Goal: Task Accomplishment & Management: Manage account settings

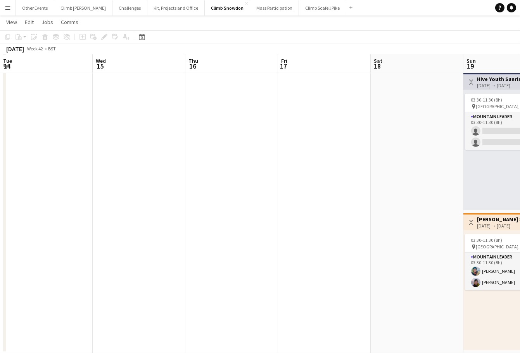
scroll to position [0, 250]
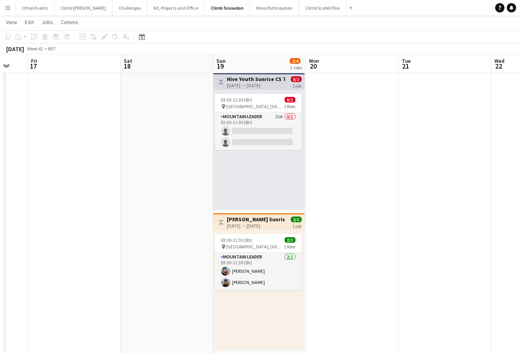
click at [6, 10] on app-icon "Menu" at bounding box center [8, 8] width 6 height 6
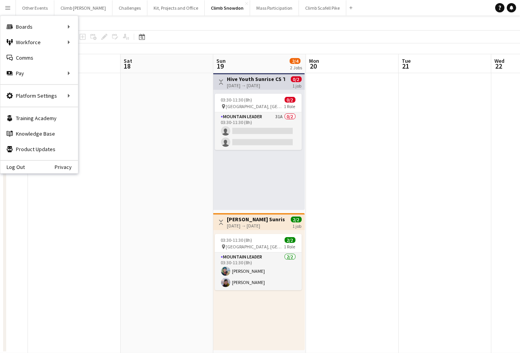
click at [256, 161] on div "03:30-11:30 (8h) 0/2 pin [GEOGRAPHIC_DATA], [GEOGRAPHIC_DATA] 1 Role Mountain L…" at bounding box center [259, 150] width 92 height 120
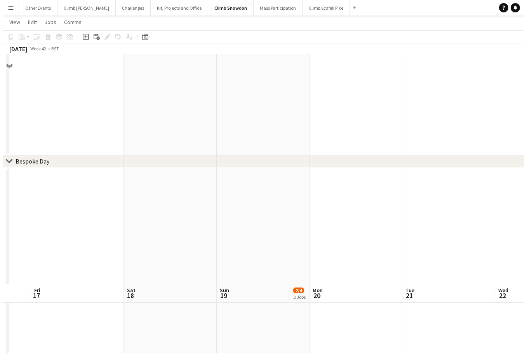
scroll to position [0, 0]
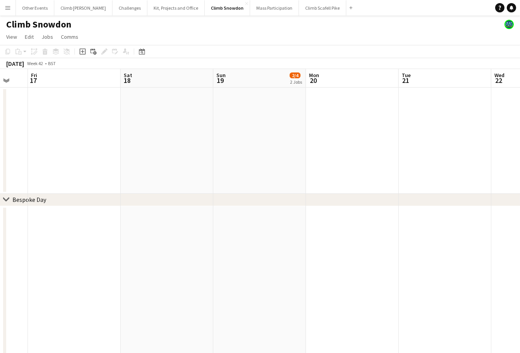
click at [9, 8] on app-icon "Menu" at bounding box center [8, 8] width 6 height 6
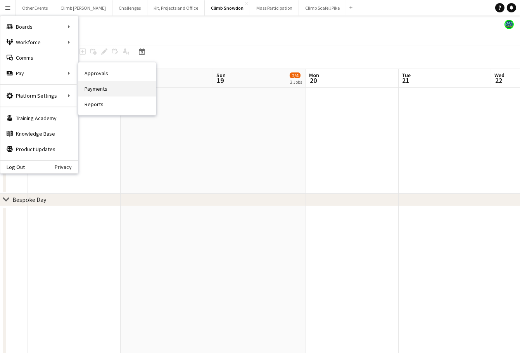
click at [110, 90] on link "Payments" at bounding box center [117, 89] width 78 height 16
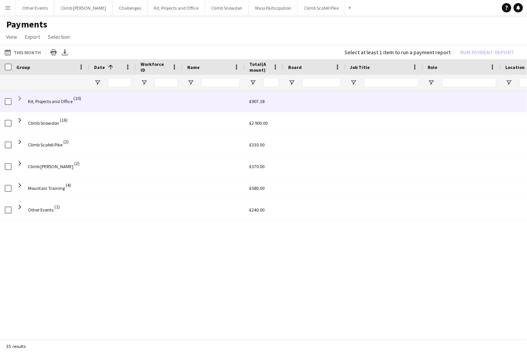
click at [19, 97] on span at bounding box center [19, 98] width 7 height 7
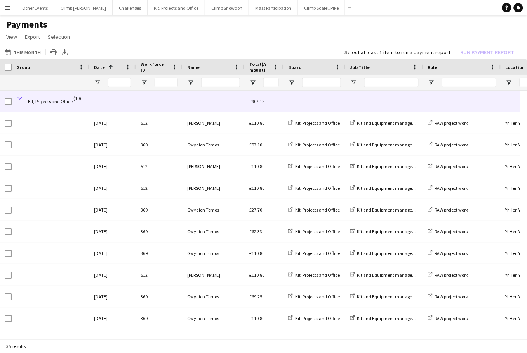
click at [20, 98] on span at bounding box center [19, 98] width 7 height 7
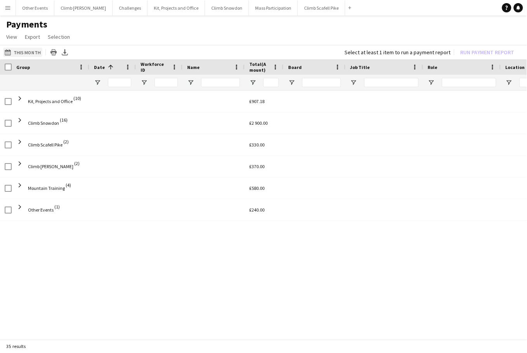
click at [10, 50] on app-icon "This Month" at bounding box center [9, 52] width 9 height 6
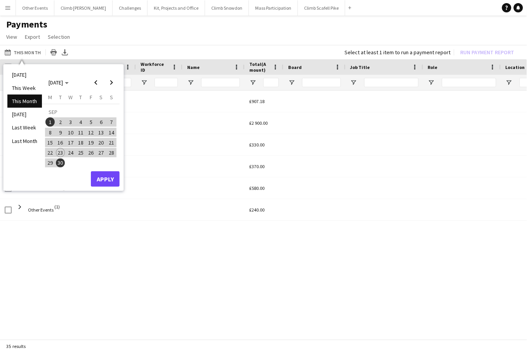
click at [28, 140] on li "Last Month" at bounding box center [24, 141] width 35 height 13
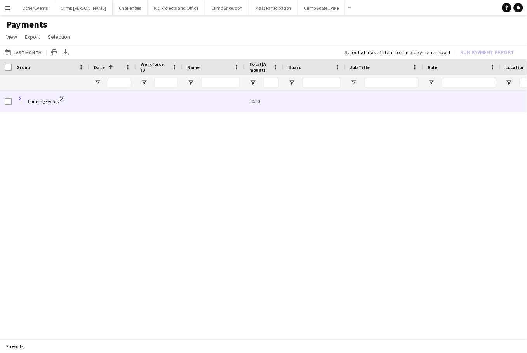
click at [20, 98] on span at bounding box center [19, 98] width 7 height 7
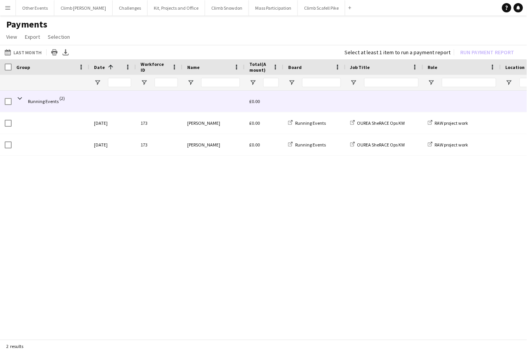
click at [20, 98] on span at bounding box center [19, 98] width 7 height 7
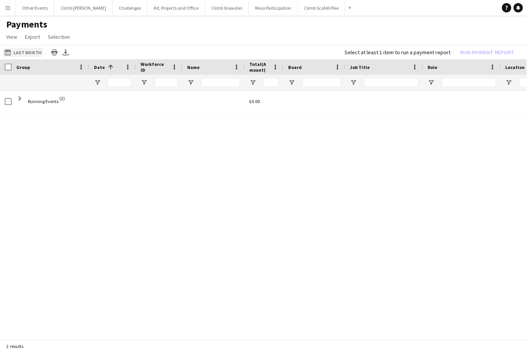
click at [14, 54] on button "This Month Last Month" at bounding box center [23, 52] width 40 height 9
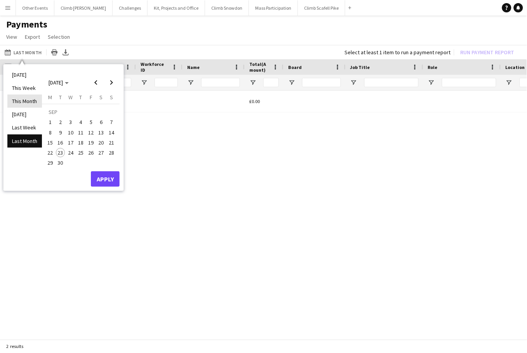
click at [24, 102] on li "This Month" at bounding box center [24, 101] width 35 height 13
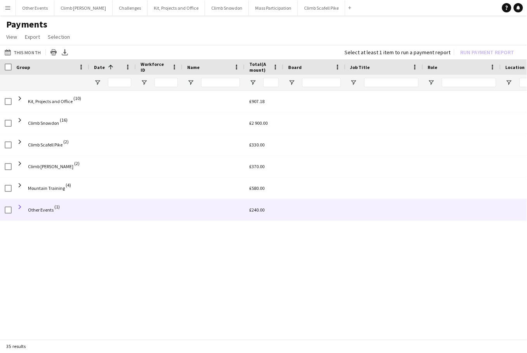
click at [19, 208] on span at bounding box center [19, 207] width 7 height 7
click at [20, 206] on span at bounding box center [19, 207] width 7 height 7
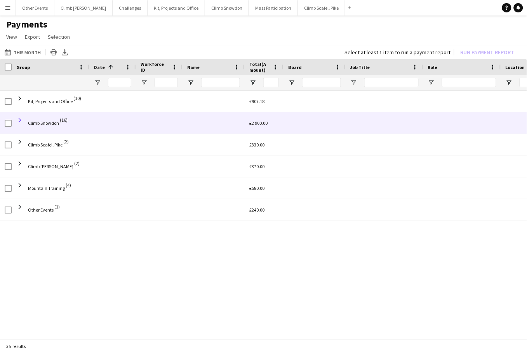
click at [20, 118] on span at bounding box center [19, 120] width 7 height 7
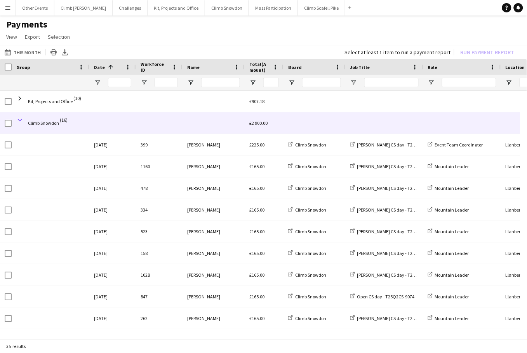
click at [21, 119] on span at bounding box center [19, 120] width 7 height 7
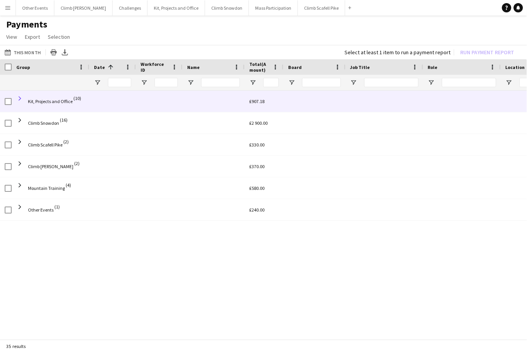
click at [21, 99] on span at bounding box center [19, 98] width 7 height 7
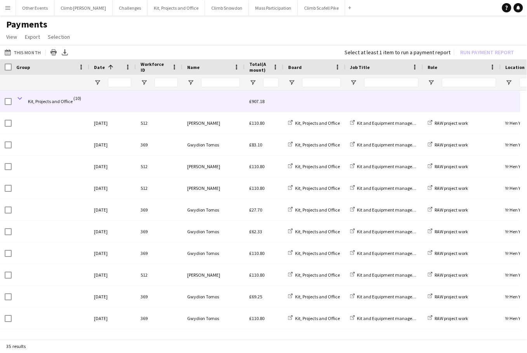
click at [21, 97] on span at bounding box center [19, 98] width 7 height 7
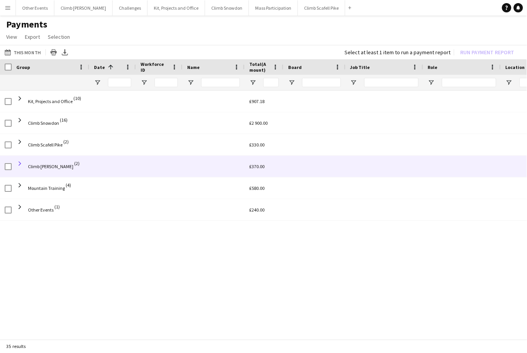
click at [19, 162] on span at bounding box center [19, 163] width 7 height 7
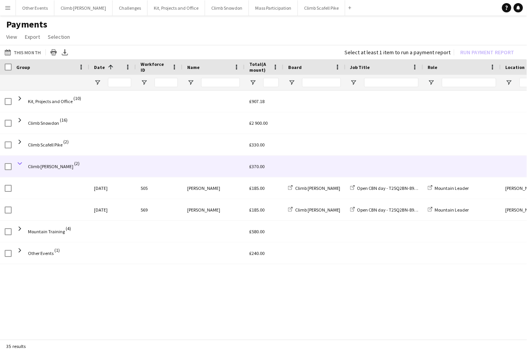
click at [19, 162] on span at bounding box center [19, 163] width 7 height 7
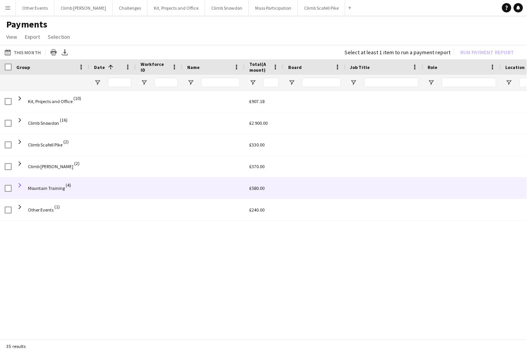
click at [20, 185] on span at bounding box center [19, 185] width 7 height 7
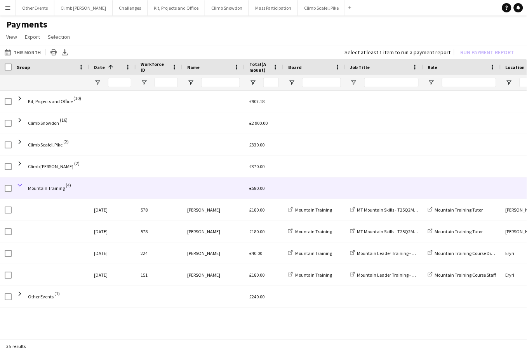
click at [19, 185] on span at bounding box center [19, 185] width 7 height 7
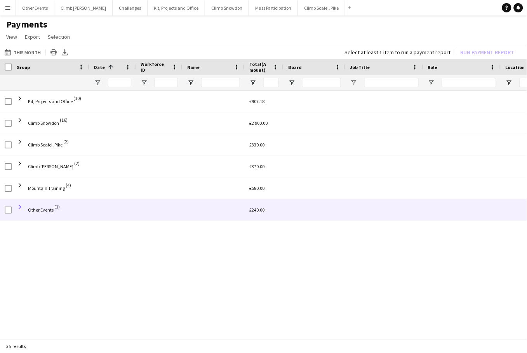
click at [19, 207] on span at bounding box center [19, 207] width 7 height 7
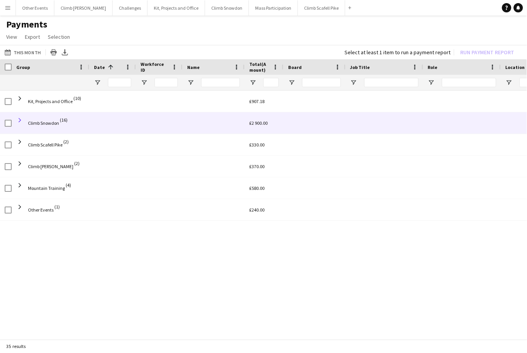
click at [20, 121] on span at bounding box center [19, 120] width 7 height 7
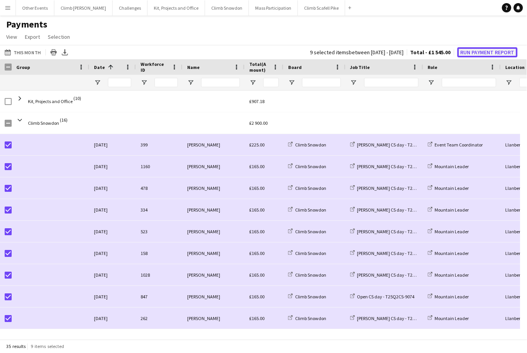
click at [476, 51] on button "Run Payment Report" at bounding box center [487, 52] width 60 height 10
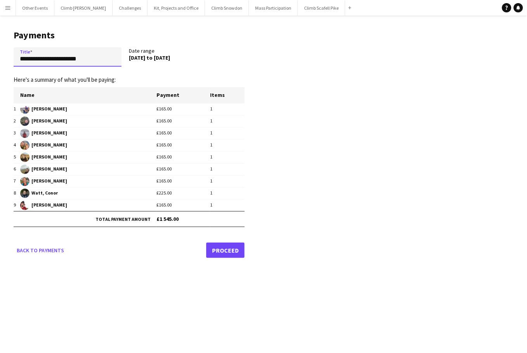
drag, startPoint x: 91, startPoint y: 62, endPoint x: -10, endPoint y: 52, distance: 101.3
click at [0, 52] on html "Menu Boards Boards Boards All jobs Status Workforce Workforce My Workforce Recr…" at bounding box center [263, 176] width 527 height 353
type input "**********"
click at [234, 247] on link "Proceed" at bounding box center [225, 251] width 38 height 16
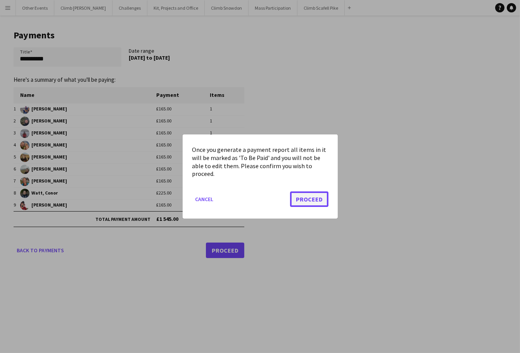
click at [313, 199] on button "Proceed" at bounding box center [309, 200] width 38 height 16
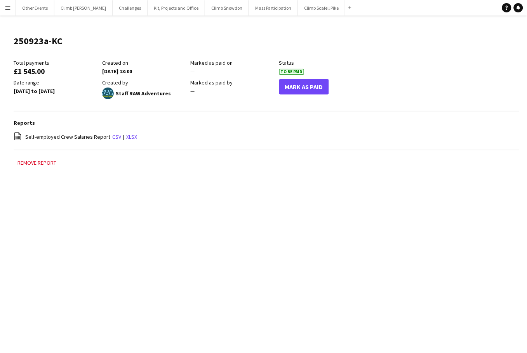
click at [2, 5] on button "Menu" at bounding box center [8, 8] width 16 height 16
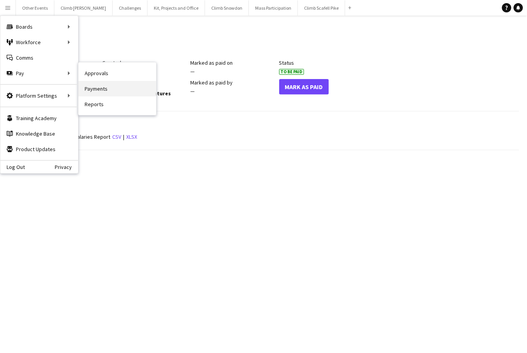
click at [118, 92] on link "Payments" at bounding box center [117, 89] width 78 height 16
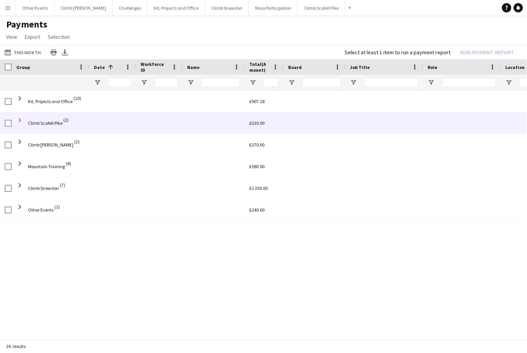
click at [21, 118] on span at bounding box center [19, 120] width 7 height 7
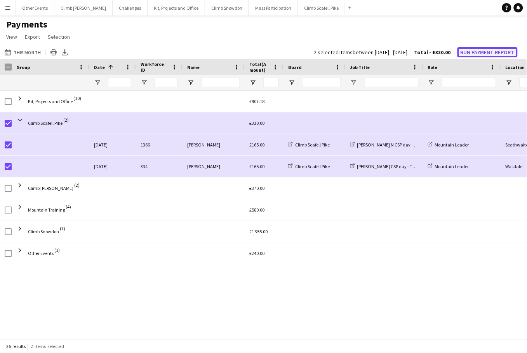
click at [490, 52] on button "Run Payment Report" at bounding box center [487, 52] width 60 height 10
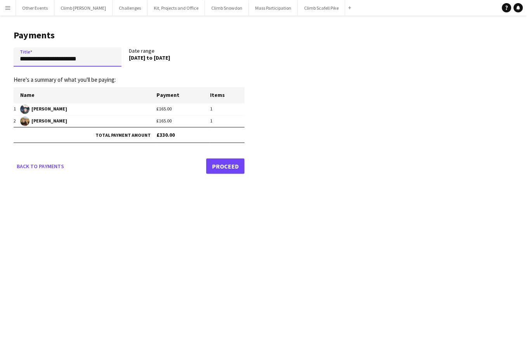
drag, startPoint x: 91, startPoint y: 60, endPoint x: 11, endPoint y: 54, distance: 80.2
click at [11, 54] on main "**********" at bounding box center [126, 101] width 252 height 170
type input "**********"
click at [232, 165] on link "Proceed" at bounding box center [225, 167] width 38 height 16
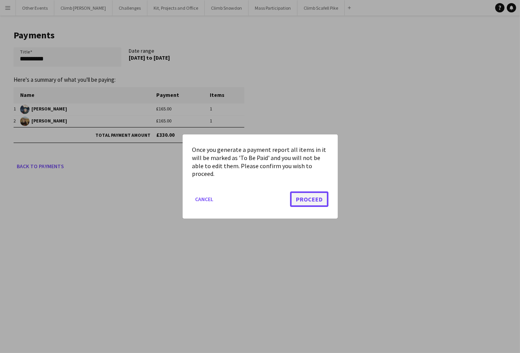
click at [312, 202] on button "Proceed" at bounding box center [309, 200] width 38 height 16
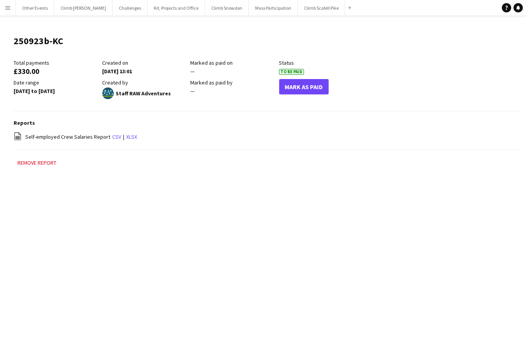
click at [6, 5] on app-icon "Menu" at bounding box center [8, 8] width 6 height 6
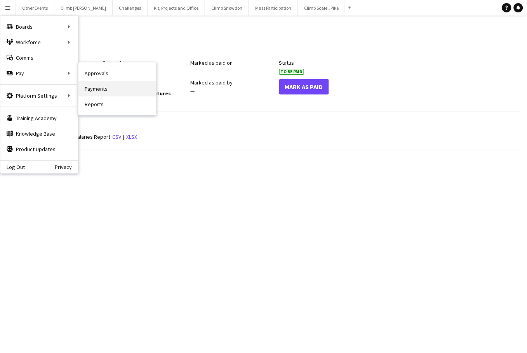
click at [105, 91] on link "Payments" at bounding box center [117, 89] width 78 height 16
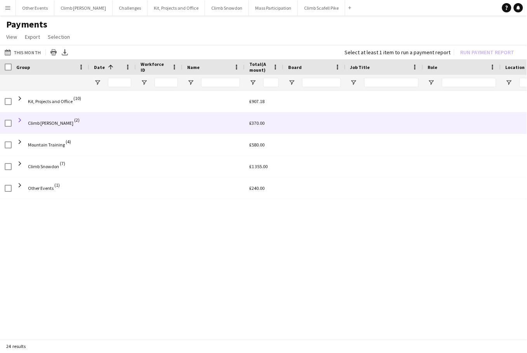
click at [20, 120] on span at bounding box center [19, 120] width 7 height 7
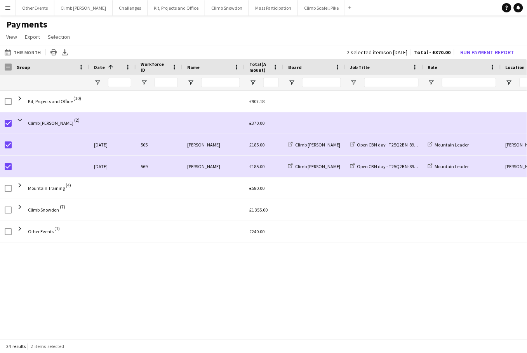
click at [486, 46] on div "This Month This Month [DATE] This Week This Month [DATE] Last Week Last Month […" at bounding box center [263, 52] width 527 height 14
click at [485, 49] on button "Run Payment Report" at bounding box center [487, 52] width 60 height 10
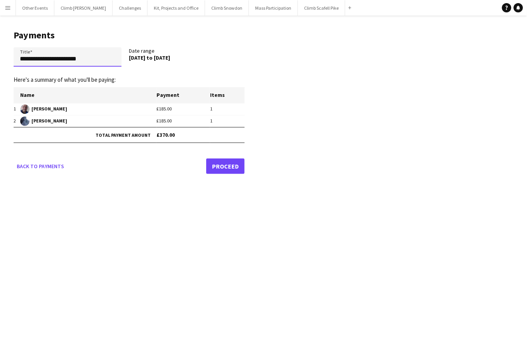
click at [90, 59] on input "**********" at bounding box center [68, 56] width 108 height 19
type input "**********"
click at [226, 165] on link "Proceed" at bounding box center [225, 167] width 38 height 16
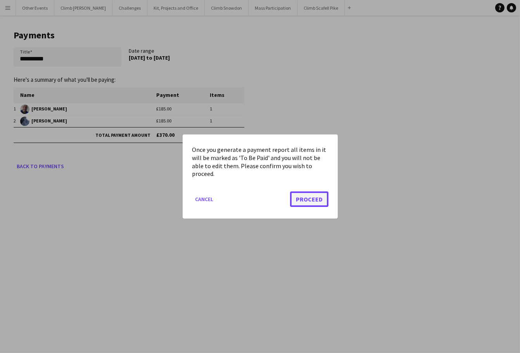
click at [318, 202] on button "Proceed" at bounding box center [309, 200] width 38 height 16
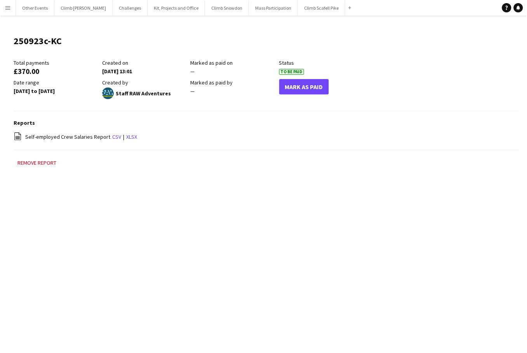
click at [7, 5] on app-icon "Menu" at bounding box center [8, 8] width 6 height 6
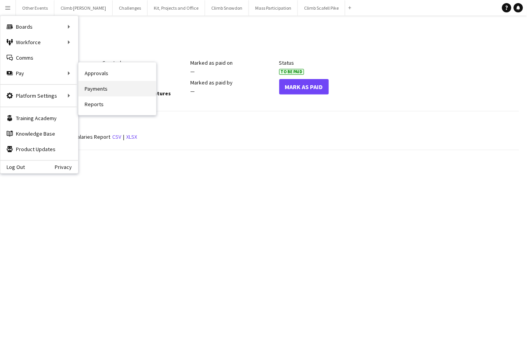
click at [108, 93] on link "Payments" at bounding box center [117, 89] width 78 height 16
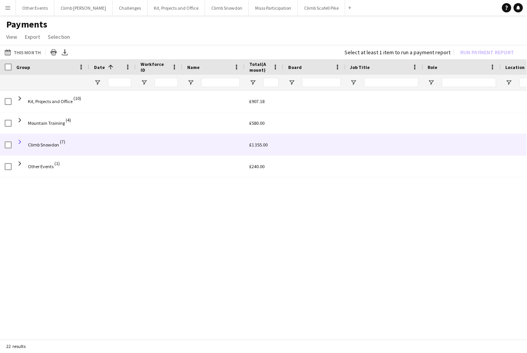
click at [19, 142] on span at bounding box center [19, 142] width 7 height 7
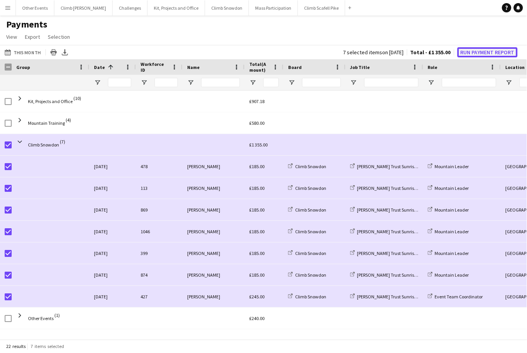
click at [489, 52] on button "Run Payment Report" at bounding box center [487, 52] width 60 height 10
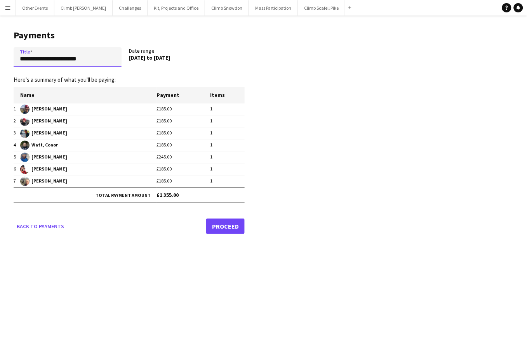
drag, startPoint x: 94, startPoint y: 60, endPoint x: 17, endPoint y: 60, distance: 77.2
click at [17, 60] on input "**********" at bounding box center [68, 56] width 108 height 19
type input "**********"
click at [224, 225] on link "Proceed" at bounding box center [225, 227] width 38 height 16
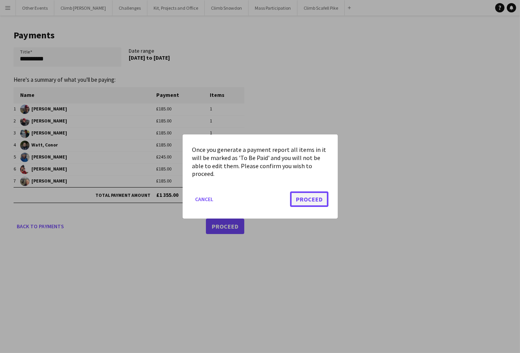
click at [303, 199] on button "Proceed" at bounding box center [309, 200] width 38 height 16
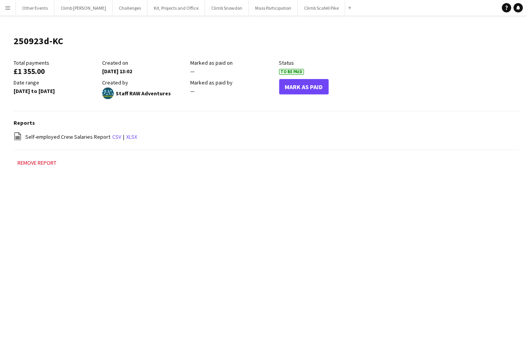
click at [7, 7] on app-icon "Menu" at bounding box center [8, 8] width 6 height 6
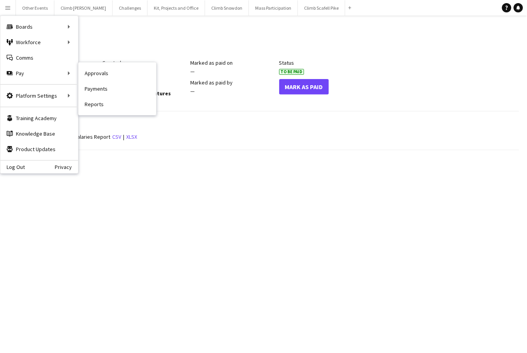
click at [98, 88] on link "Payments" at bounding box center [117, 89] width 78 height 16
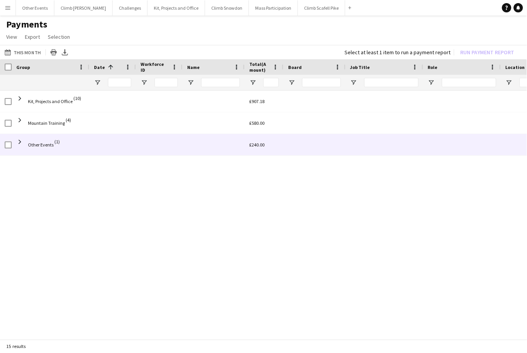
click at [22, 140] on span at bounding box center [19, 142] width 7 height 7
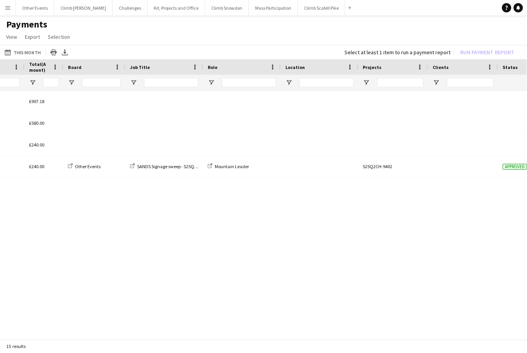
scroll to position [0, 256]
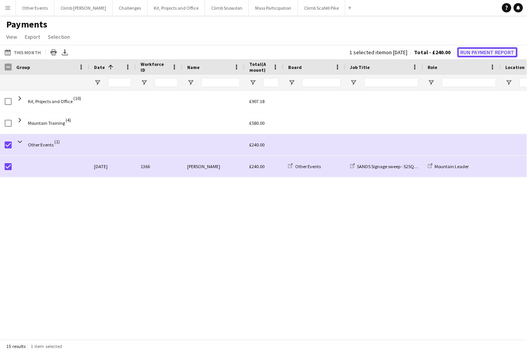
click at [478, 50] on button "Run Payment Report" at bounding box center [487, 52] width 60 height 10
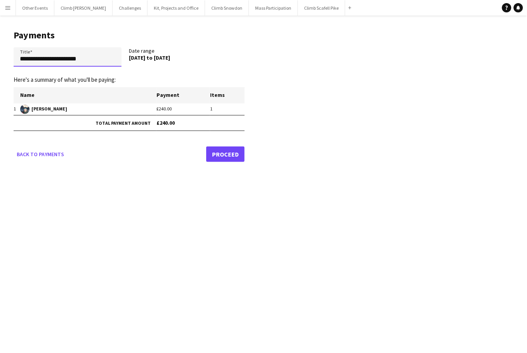
click at [67, 50] on input "**********" at bounding box center [68, 56] width 108 height 19
click at [69, 61] on input "**********" at bounding box center [68, 56] width 108 height 19
click at [69, 60] on input "**********" at bounding box center [68, 56] width 108 height 19
type input "**********"
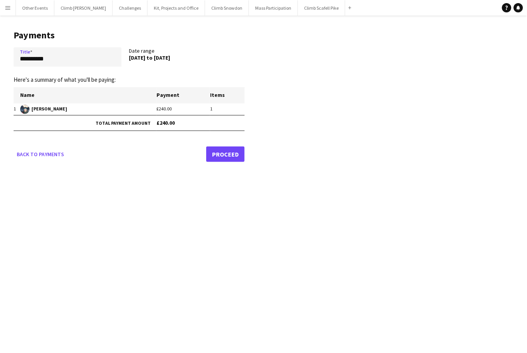
click at [223, 155] on link "Proceed" at bounding box center [225, 155] width 38 height 16
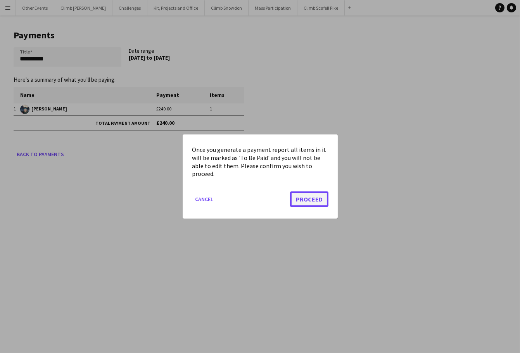
click at [306, 199] on button "Proceed" at bounding box center [309, 200] width 38 height 16
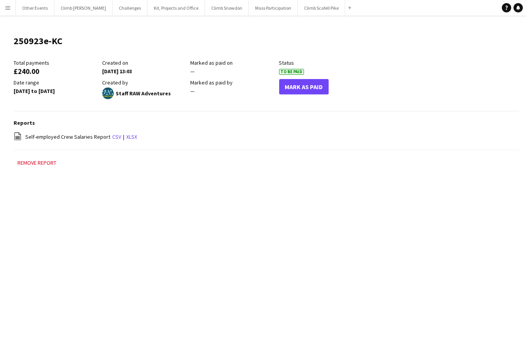
click at [12, 10] on button "Menu" at bounding box center [8, 8] width 16 height 16
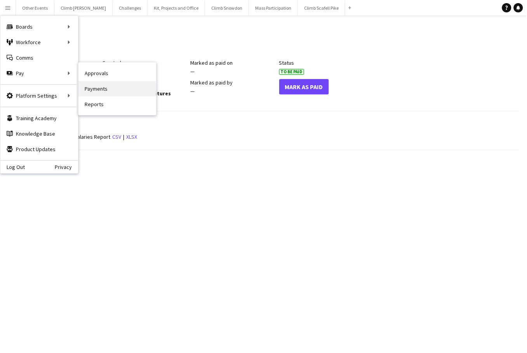
click at [112, 90] on link "Payments" at bounding box center [117, 89] width 78 height 16
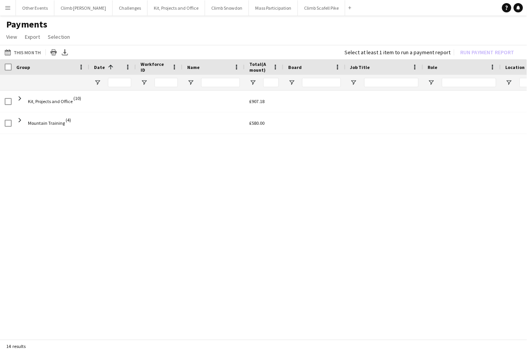
click at [156, 195] on div "Kit, Projects and Office (10) £907.18 Mountain Training (4) £580.00" at bounding box center [263, 213] width 527 height 244
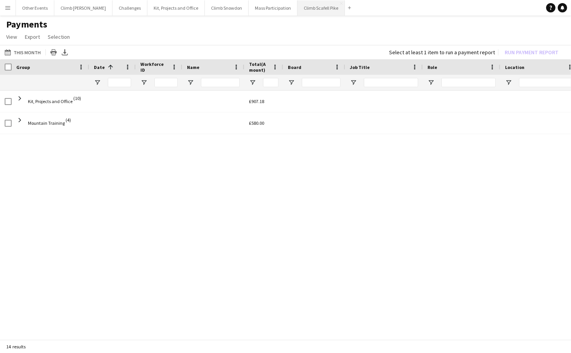
click at [303, 9] on button "Climb Scafell Pike Close" at bounding box center [321, 7] width 47 height 15
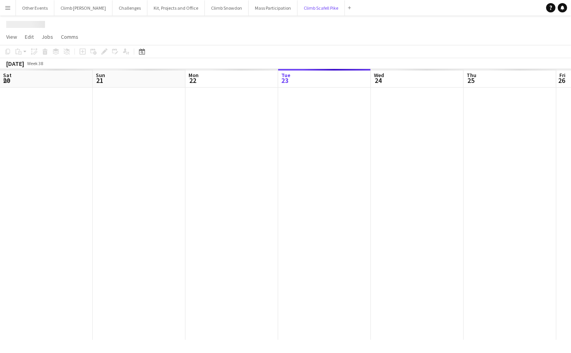
scroll to position [0, 185]
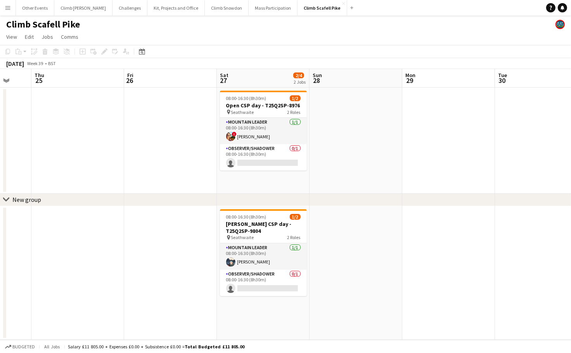
drag, startPoint x: 443, startPoint y: 266, endPoint x: 199, endPoint y: 279, distance: 244.4
click at [197, 279] on app-calendar-viewport "Mon 22 1/2 1 Job Tue 23 Wed 24 Thu 25 Fri 26 Sat 27 2/4 2 Jobs Sun 28 Mon 29 Tu…" at bounding box center [285, 204] width 571 height 271
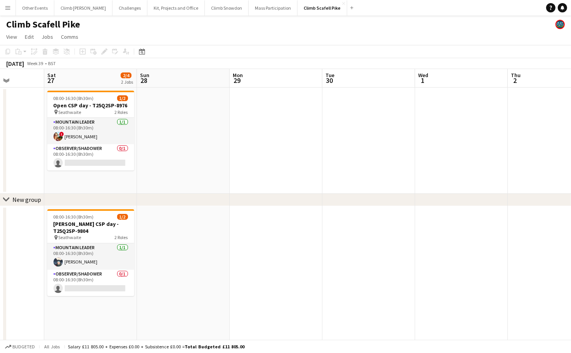
drag, startPoint x: 348, startPoint y: 262, endPoint x: 149, endPoint y: 283, distance: 201.0
click at [147, 284] on app-calendar-viewport "Wed 24 Thu 25 Fri 26 Sat 27 2/4 2 Jobs Sun 28 Mon 29 Tue 30 Wed 1 Thu 2 Fri 3 S…" at bounding box center [285, 292] width 571 height 447
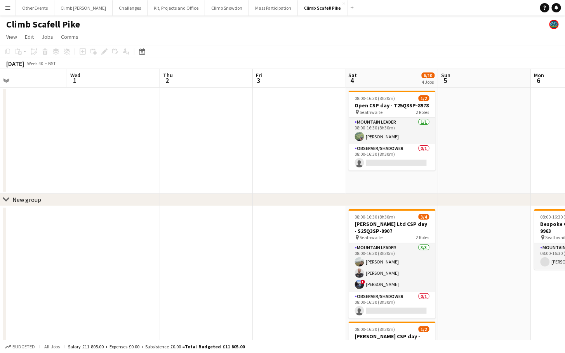
drag, startPoint x: 448, startPoint y: 270, endPoint x: 231, endPoint y: 283, distance: 217.7
click at [216, 287] on app-calendar-viewport "Sun 28 Mon 29 Tue 30 Wed 1 Thu 2 Fri 3 Sat 4 6/10 4 Jobs Sun 5 Mon 6 1/1 1 Job …" at bounding box center [282, 292] width 565 height 447
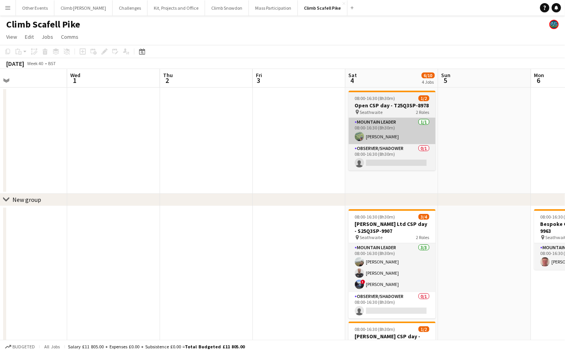
scroll to position [0, 211]
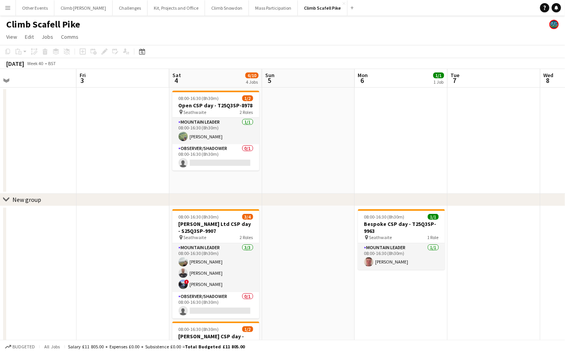
drag, startPoint x: 476, startPoint y: 213, endPoint x: 302, endPoint y: 220, distance: 173.6
click at [302, 220] on app-calendar-viewport "Tue 30 Wed 1 Thu 2 Fri 3 Sat 4 6/10 4 Jobs Sun 5 Mon 6 1/1 1 Job Tue 7 Wed 8 Th…" at bounding box center [282, 292] width 565 height 447
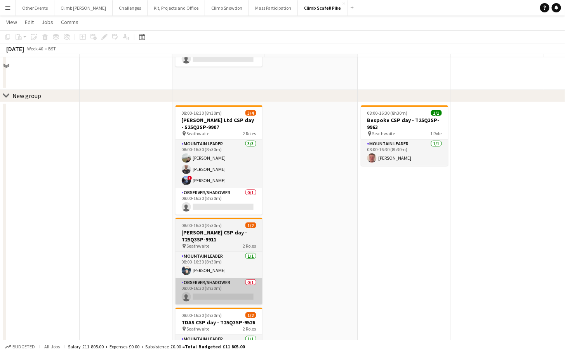
scroll to position [139, 0]
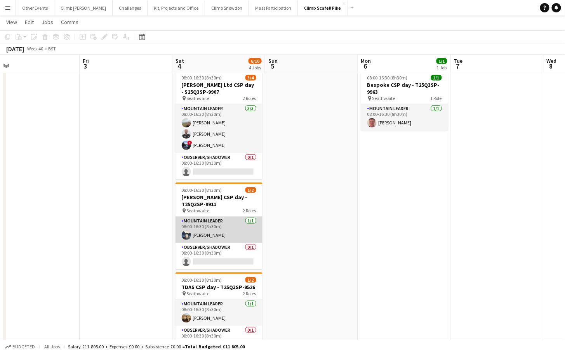
click at [220, 229] on app-card-role "Mountain Leader [DATE] 08:00-16:30 (8h30m) [PERSON_NAME]" at bounding box center [218, 230] width 87 height 26
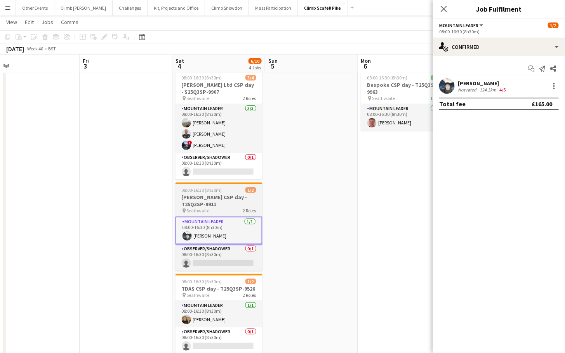
click at [208, 194] on h3 "[PERSON_NAME] CSP day - T25Q3SP-9911" at bounding box center [218, 201] width 87 height 14
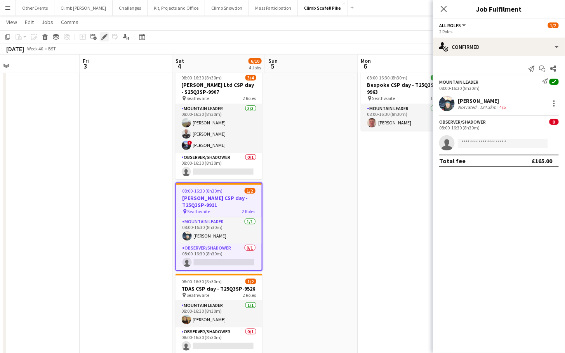
click at [104, 37] on icon at bounding box center [104, 37] width 4 height 4
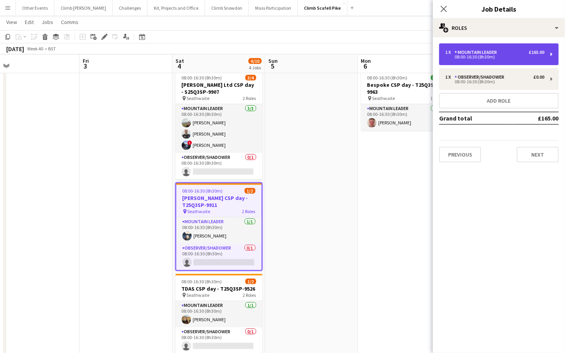
click at [471, 58] on div "08:00-16:30 (8h30m)" at bounding box center [494, 57] width 99 height 4
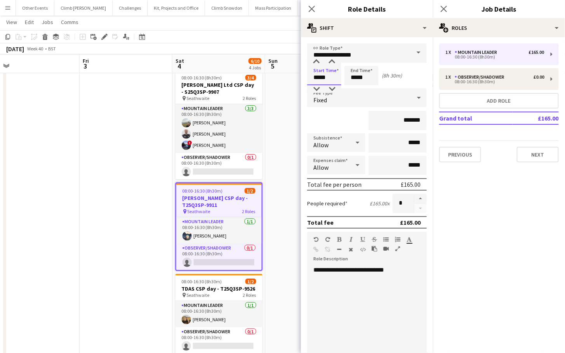
click at [324, 75] on input "*****" at bounding box center [324, 75] width 34 height 19
click at [334, 61] on div at bounding box center [332, 62] width 16 height 8
type input "*****"
click at [334, 62] on div at bounding box center [332, 62] width 16 height 8
click at [358, 78] on input "*****" at bounding box center [361, 75] width 34 height 19
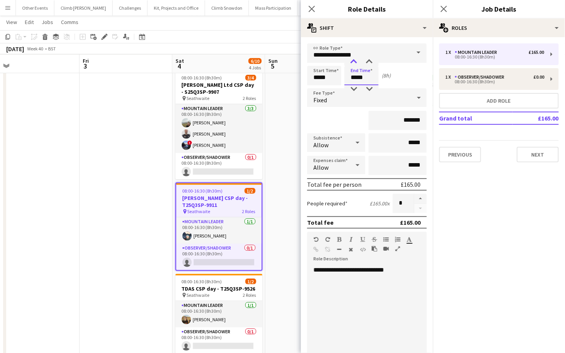
click at [356, 62] on div at bounding box center [354, 62] width 16 height 8
click at [370, 87] on div at bounding box center [369, 89] width 16 height 8
type input "*****"
click at [370, 87] on div at bounding box center [369, 89] width 16 height 8
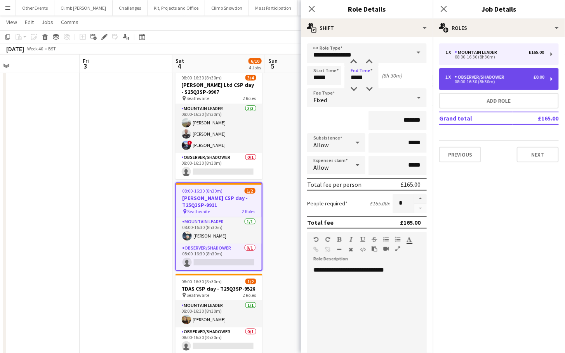
click at [466, 76] on div "Observer/Shadower" at bounding box center [480, 76] width 53 height 5
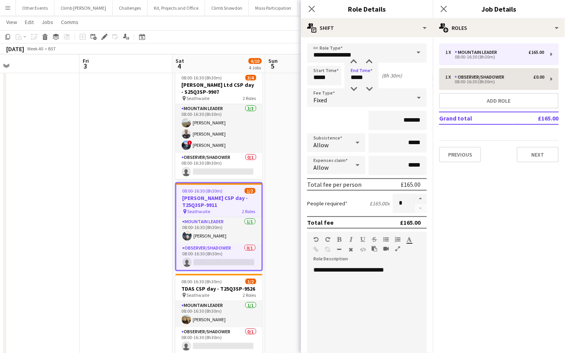
type input "**********"
type input "*****"
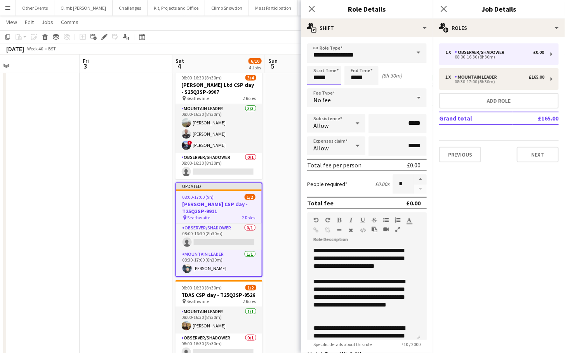
click at [318, 78] on input "*****" at bounding box center [324, 75] width 34 height 19
click at [325, 78] on input "*****" at bounding box center [324, 75] width 34 height 19
click at [331, 62] on div at bounding box center [332, 62] width 16 height 8
type input "*****"
click at [331, 62] on div at bounding box center [332, 62] width 16 height 8
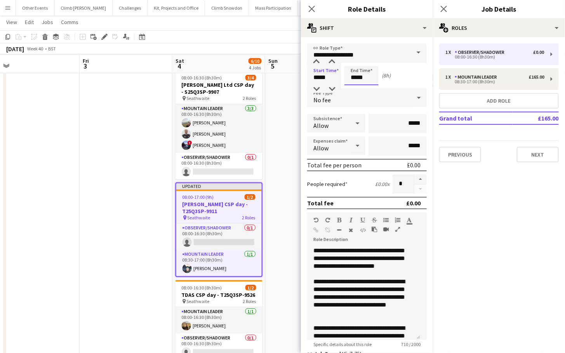
click at [357, 79] on input "*****" at bounding box center [361, 75] width 34 height 19
click at [355, 62] on div at bounding box center [354, 62] width 16 height 8
click at [367, 62] on div at bounding box center [369, 62] width 16 height 8
type input "*****"
click at [371, 59] on div at bounding box center [369, 62] width 16 height 8
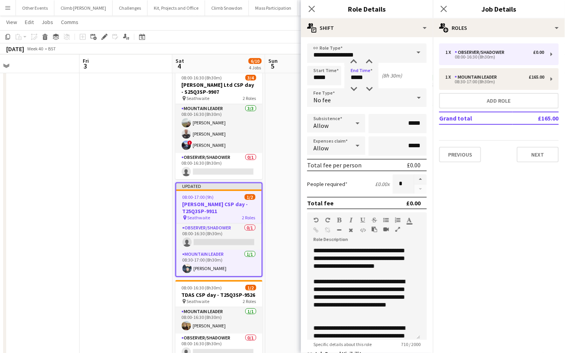
click at [294, 139] on app-date-cell at bounding box center [311, 225] width 93 height 316
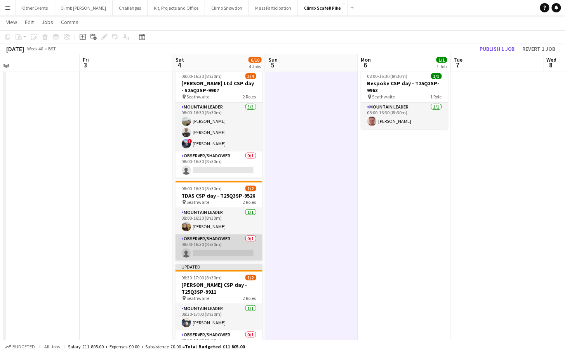
scroll to position [140, 0]
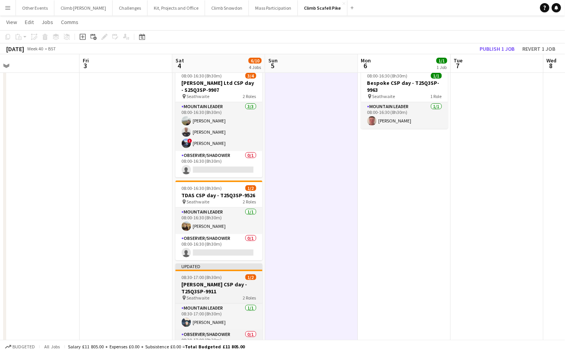
click at [208, 296] on span "Seathwaite" at bounding box center [198, 298] width 23 height 6
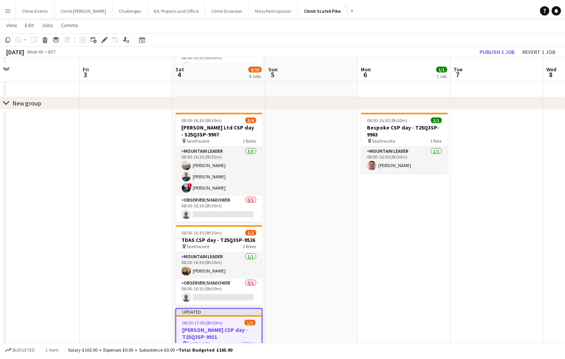
scroll to position [98, 0]
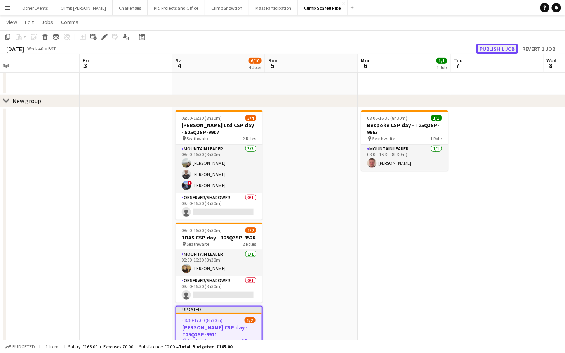
click at [499, 50] on button "Publish 1 job" at bounding box center [497, 49] width 42 height 10
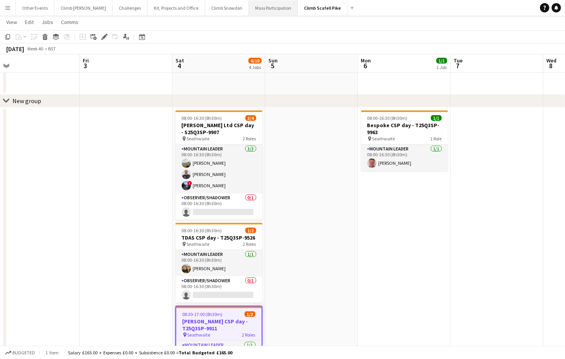
click at [258, 9] on button "Mass Participation Close" at bounding box center [273, 7] width 49 height 15
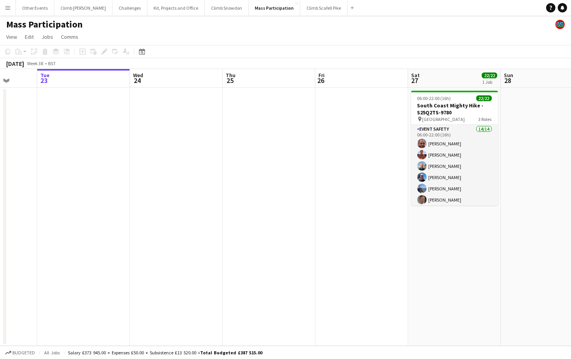
drag, startPoint x: 504, startPoint y: 255, endPoint x: 269, endPoint y: 256, distance: 235.5
click at [267, 258] on app-calendar-viewport "Sat 20 Sun 21 Mon 22 Tue 23 Wed 24 Thu 25 Fri 26 Sat 27 22/22 1 Job Sun 28 Mon …" at bounding box center [285, 207] width 571 height 277
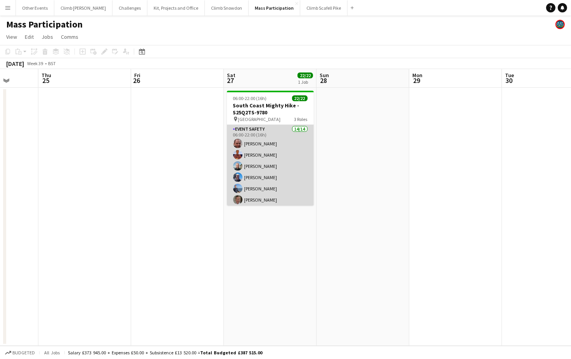
click at [264, 184] on app-card-role "Event Safety 14/14 06:00-22:00 (16h) [PERSON_NAME] [PERSON_NAME] [PERSON_NAME] …" at bounding box center [270, 212] width 87 height 175
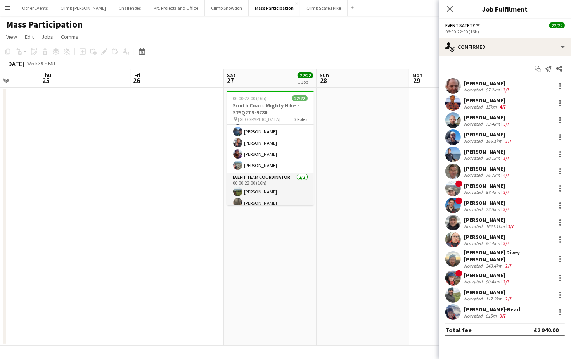
click at [273, 117] on div "pin South Coast 3 Roles" at bounding box center [270, 119] width 87 height 6
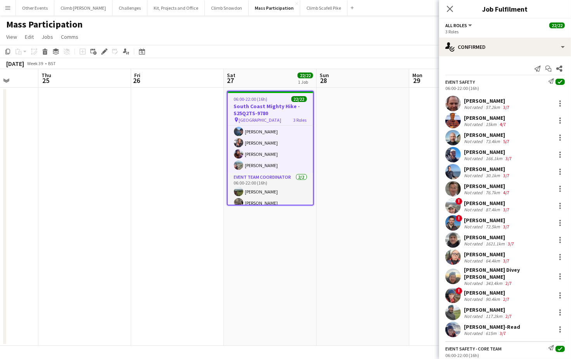
scroll to position [181, 0]
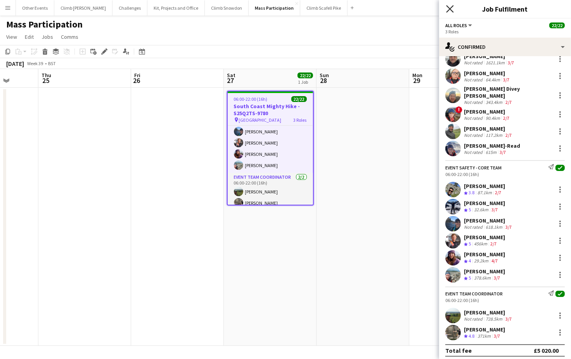
click at [450, 9] on icon at bounding box center [449, 8] width 7 height 7
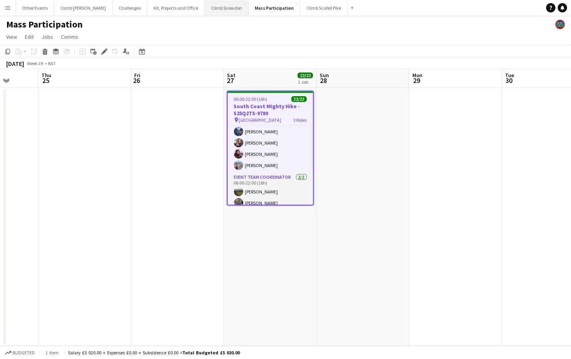
click at [205, 9] on button "Climb Snowdon Close" at bounding box center [227, 7] width 44 height 15
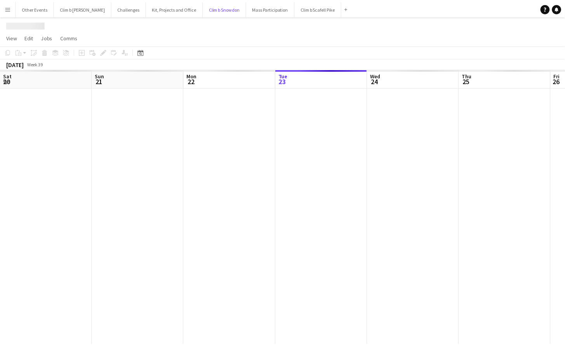
scroll to position [0, 185]
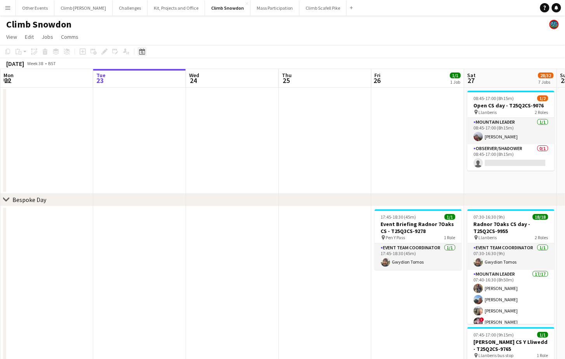
click at [142, 53] on icon at bounding box center [142, 52] width 3 height 3
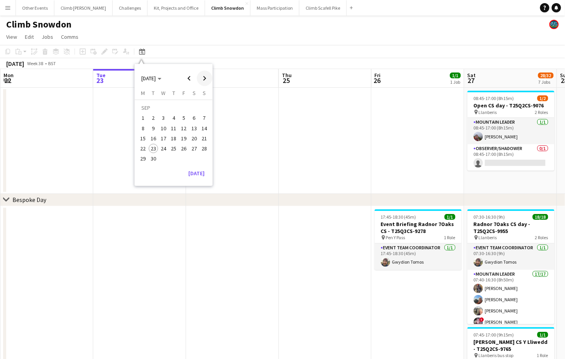
click at [201, 80] on span "Next month" at bounding box center [205, 79] width 16 height 16
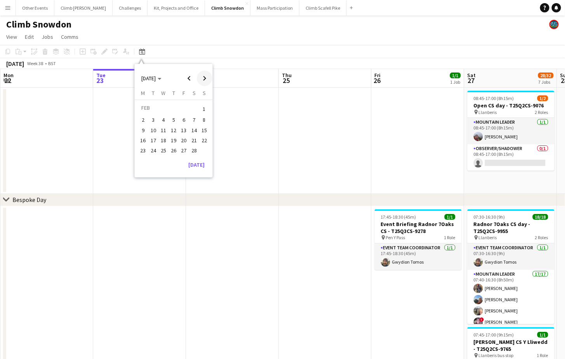
click at [201, 80] on span "Next month" at bounding box center [205, 79] width 16 height 16
click at [201, 79] on span "Next month" at bounding box center [205, 79] width 16 height 16
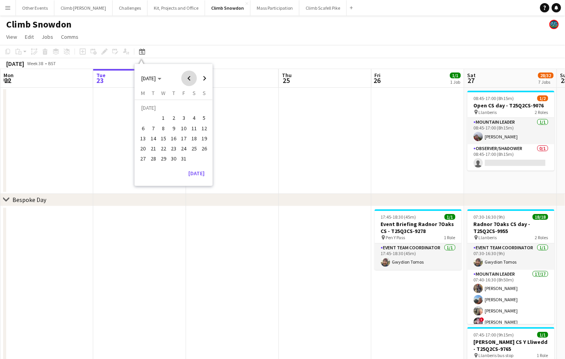
click at [191, 80] on span "Previous month" at bounding box center [189, 79] width 16 height 16
click at [153, 149] on span "23" at bounding box center [153, 148] width 9 height 9
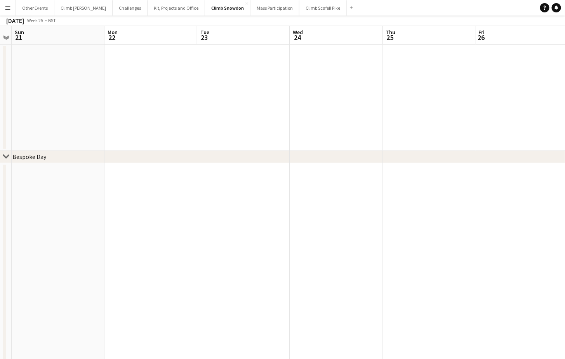
scroll to position [0, 0]
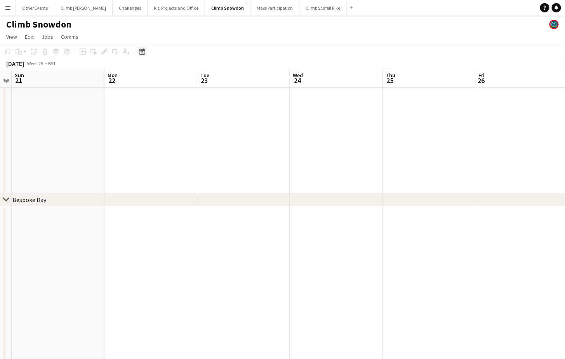
click at [140, 52] on icon "Date picker" at bounding box center [142, 52] width 6 height 6
click at [192, 77] on span "Previous month" at bounding box center [189, 79] width 16 height 16
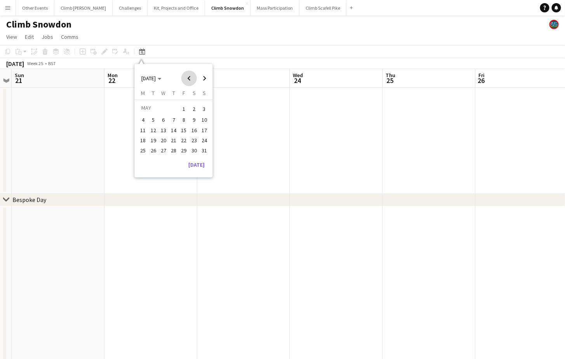
click at [192, 77] on span "Previous month" at bounding box center [189, 79] width 16 height 16
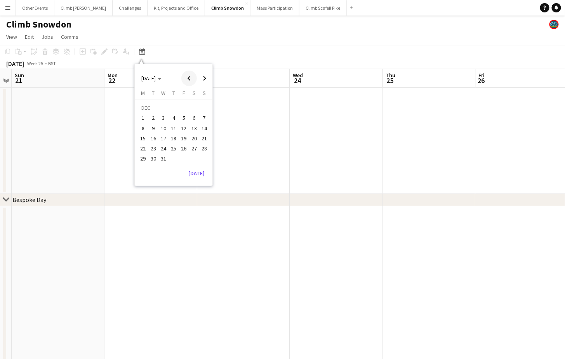
click at [192, 77] on span "Previous month" at bounding box center [189, 79] width 16 height 16
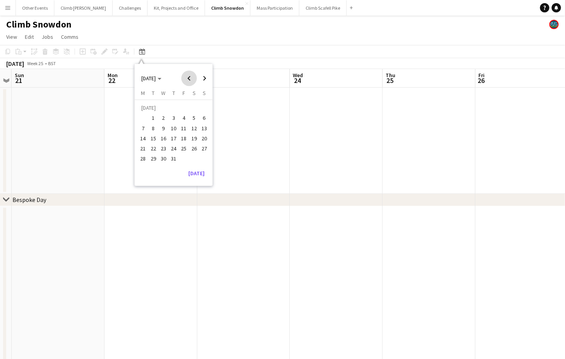
click at [192, 77] on span "Previous month" at bounding box center [189, 79] width 16 height 16
click at [188, 116] on button "6" at bounding box center [183, 120] width 10 height 10
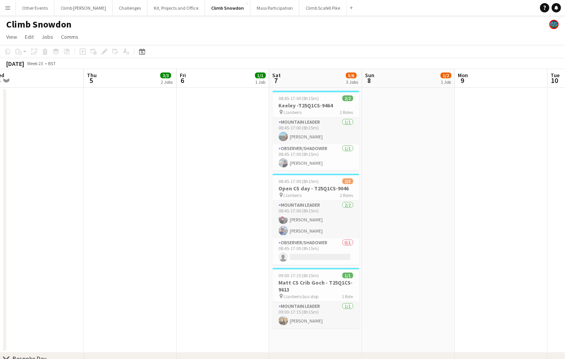
drag, startPoint x: 514, startPoint y: 184, endPoint x: 151, endPoint y: 199, distance: 362.8
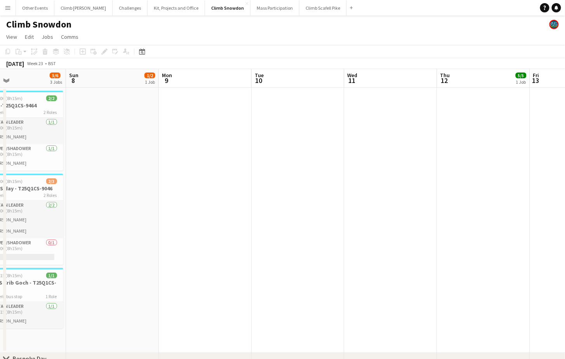
drag, startPoint x: 380, startPoint y: 205, endPoint x: 329, endPoint y: 210, distance: 51.0
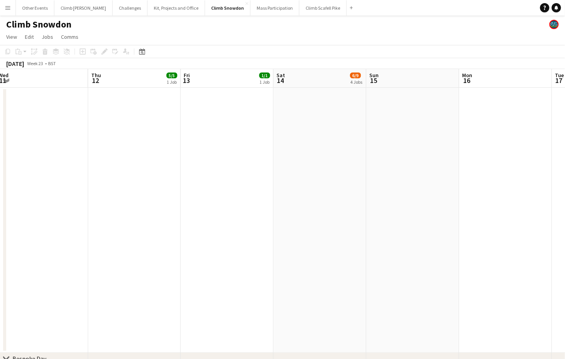
drag, startPoint x: 365, startPoint y: 202, endPoint x: 134, endPoint y: 214, distance: 231.6
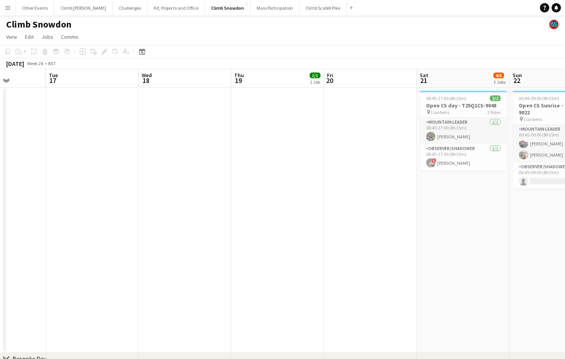
drag, startPoint x: 424, startPoint y: 186, endPoint x: 146, endPoint y: 208, distance: 279.9
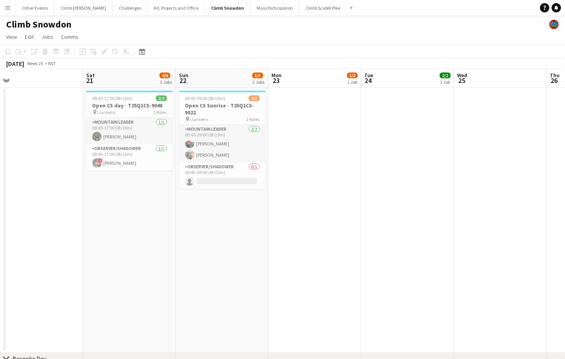
drag, startPoint x: 444, startPoint y: 201, endPoint x: 163, endPoint y: 217, distance: 281.8
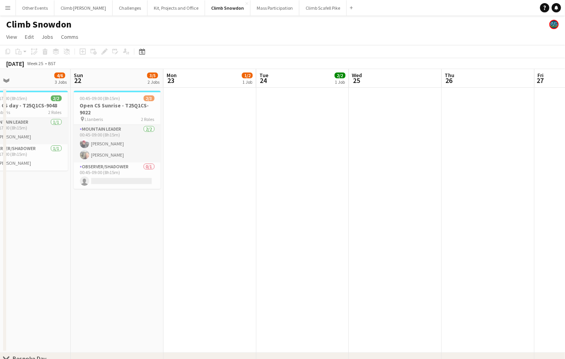
scroll to position [0, 188]
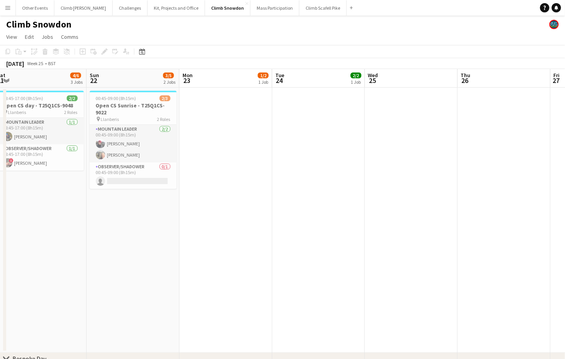
drag, startPoint x: 460, startPoint y: 194, endPoint x: 375, endPoint y: 190, distance: 85.5
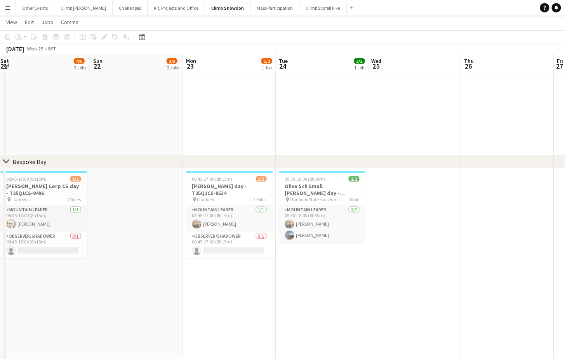
scroll to position [0, 165]
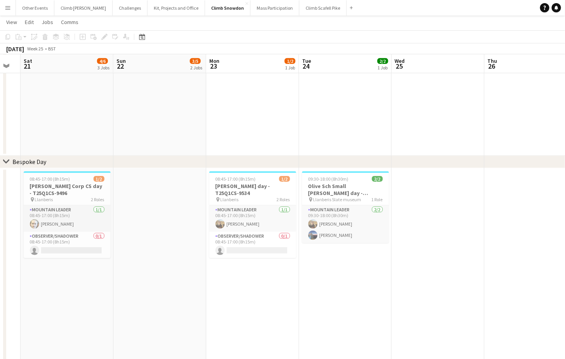
drag, startPoint x: 298, startPoint y: 132, endPoint x: 322, endPoint y: 132, distance: 23.3
click at [322, 132] on app-calendar-viewport "Thu 19 1/1 1 Job Fri 20 Sat 21 4/6 3 Jobs Sun 22 3/5 2 Jobs Mon 23 1/2 1 Job Tu…" at bounding box center [282, 336] width 565 height 1005
click at [334, 191] on h3 "Olive Sch Small [PERSON_NAME] day - T25Q1CS-9528" at bounding box center [345, 190] width 87 height 14
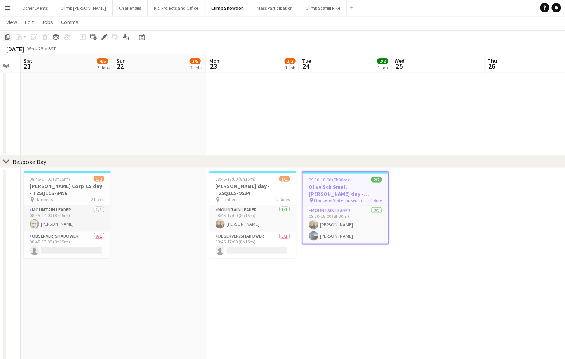
click at [8, 38] on icon at bounding box center [7, 36] width 5 height 5
click at [144, 34] on icon "Date picker" at bounding box center [142, 37] width 6 height 6
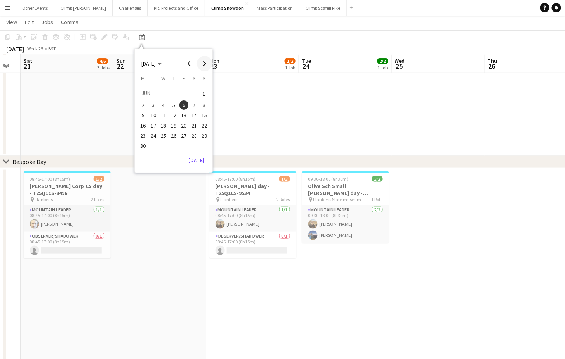
click at [207, 61] on span "Next month" at bounding box center [205, 64] width 16 height 16
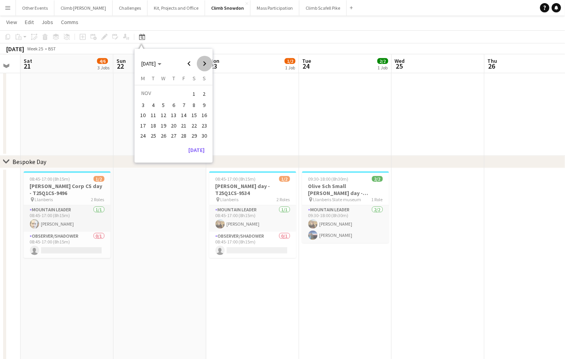
click at [207, 61] on span "Next month" at bounding box center [205, 64] width 16 height 16
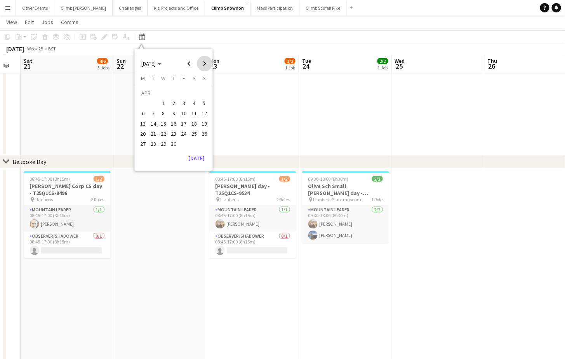
click at [207, 61] on span "Next month" at bounding box center [205, 64] width 16 height 16
click at [156, 132] on span "23" at bounding box center [153, 133] width 9 height 9
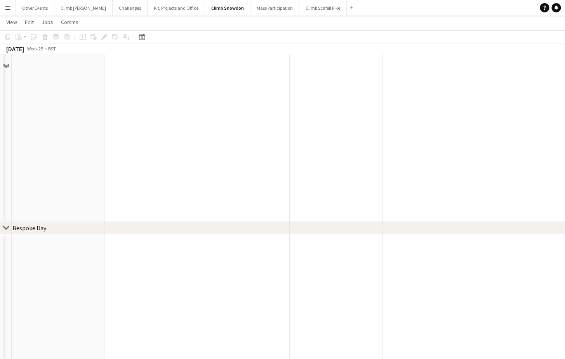
scroll to position [135, 0]
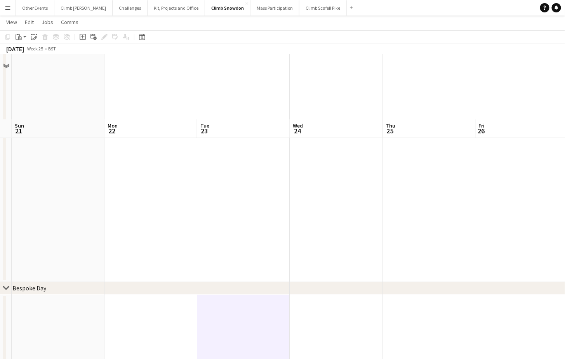
scroll to position [0, 0]
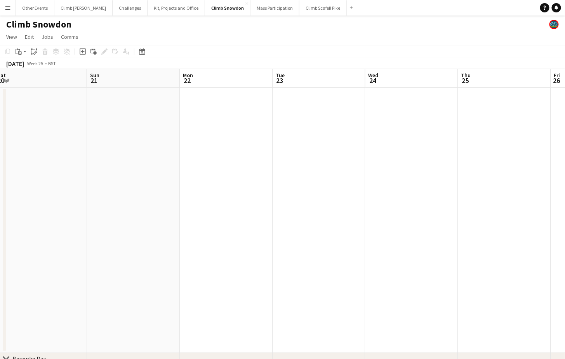
drag, startPoint x: 114, startPoint y: 222, endPoint x: 468, endPoint y: 211, distance: 353.6
drag, startPoint x: 174, startPoint y: 230, endPoint x: 143, endPoint y: 225, distance: 31.5
drag, startPoint x: 310, startPoint y: 200, endPoint x: -22, endPoint y: 246, distance: 335.7
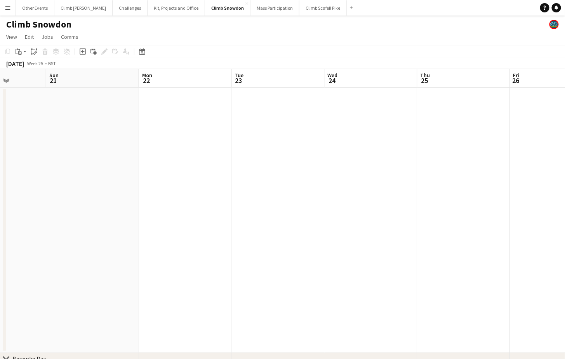
drag, startPoint x: 281, startPoint y: 232, endPoint x: 147, endPoint y: 239, distance: 134.0
drag, startPoint x: 263, startPoint y: 222, endPoint x: 445, endPoint y: 206, distance: 183.1
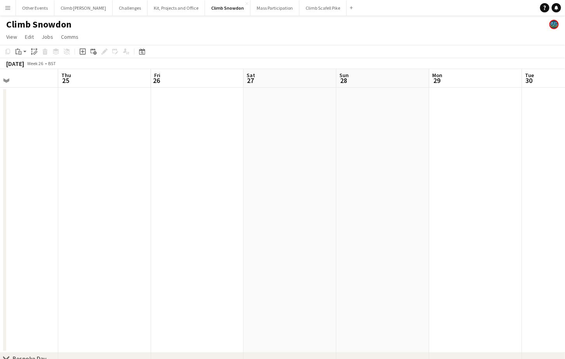
scroll to position [0, 322]
drag, startPoint x: 382, startPoint y: 181, endPoint x: 270, endPoint y: 184, distance: 111.8
click at [171, 194] on app-date-cell at bounding box center [188, 220] width 93 height 265
drag, startPoint x: 428, startPoint y: 185, endPoint x: 186, endPoint y: 199, distance: 242.2
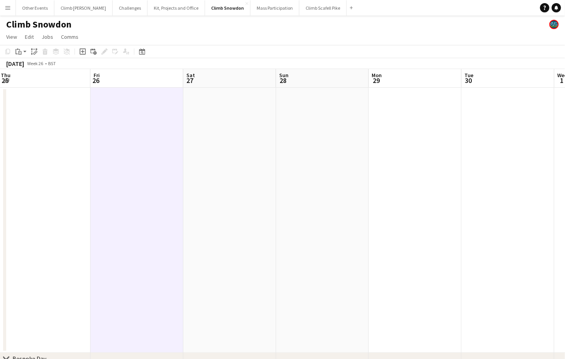
drag, startPoint x: 41, startPoint y: 196, endPoint x: 328, endPoint y: 177, distance: 287.8
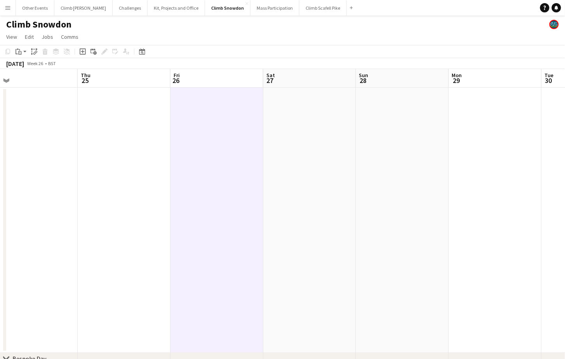
drag, startPoint x: 35, startPoint y: 191, endPoint x: 362, endPoint y: 191, distance: 326.7
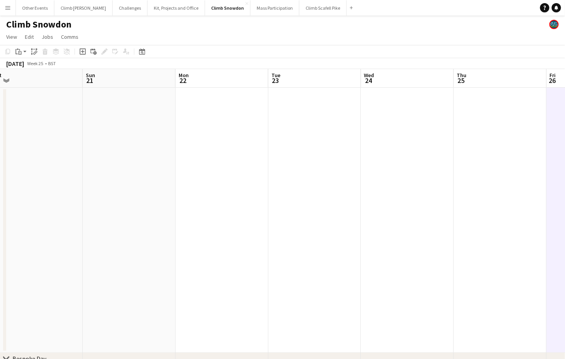
drag, startPoint x: 144, startPoint y: 200, endPoint x: 245, endPoint y: 186, distance: 101.9
click at [334, 181] on app-date-cell at bounding box center [315, 220] width 93 height 265
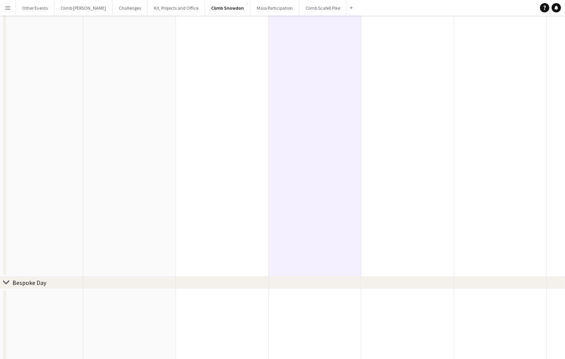
scroll to position [170, 0]
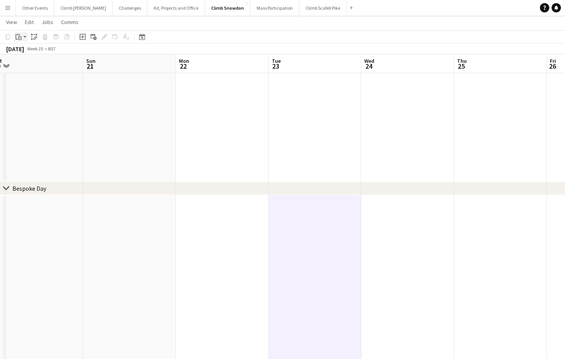
click at [21, 37] on icon at bounding box center [19, 37] width 3 height 3
click at [24, 55] on link "Paste Command V" at bounding box center [51, 51] width 61 height 7
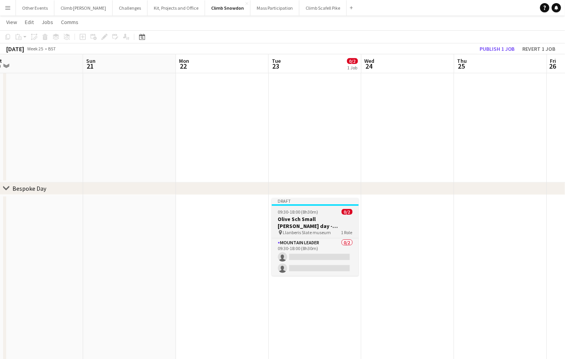
click at [296, 209] on span "09:30-18:00 (8h30m)" at bounding box center [298, 212] width 40 height 6
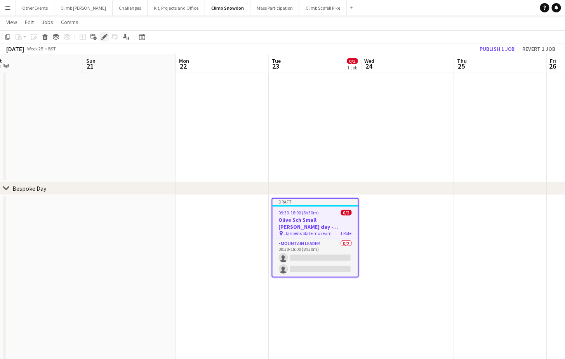
click at [105, 37] on icon "Edit" at bounding box center [104, 37] width 6 height 6
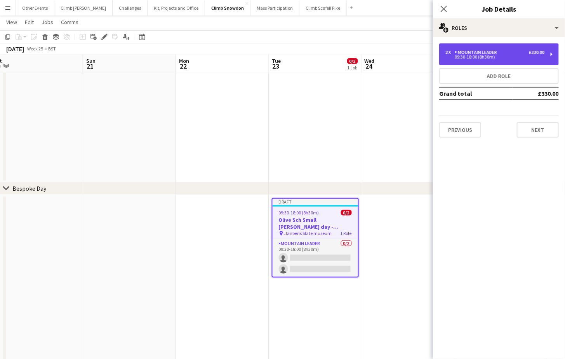
click at [503, 53] on div "2 x Mountain Leader £330.00" at bounding box center [494, 52] width 99 height 5
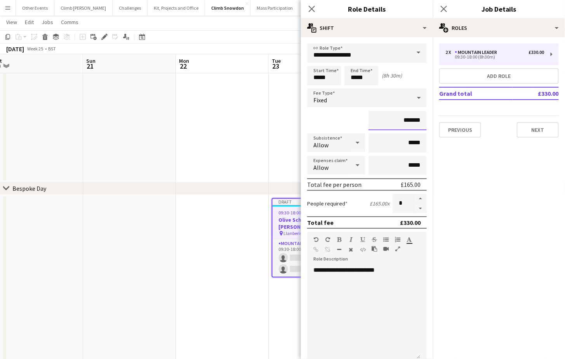
click at [406, 116] on input "*******" at bounding box center [397, 120] width 58 height 19
type input "*******"
click at [397, 315] on div "**********" at bounding box center [363, 313] width 113 height 93
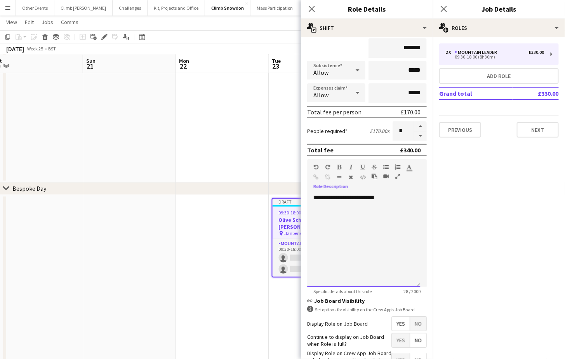
scroll to position [125, 0]
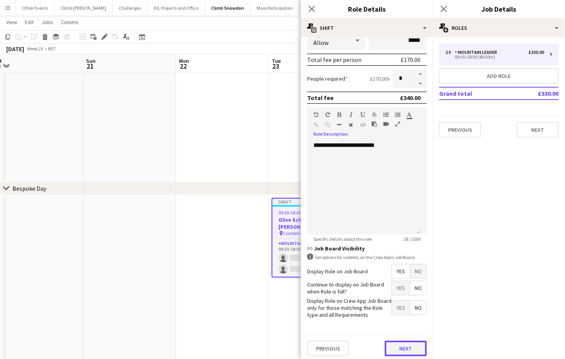
click at [404, 342] on button "Next" at bounding box center [406, 349] width 42 height 16
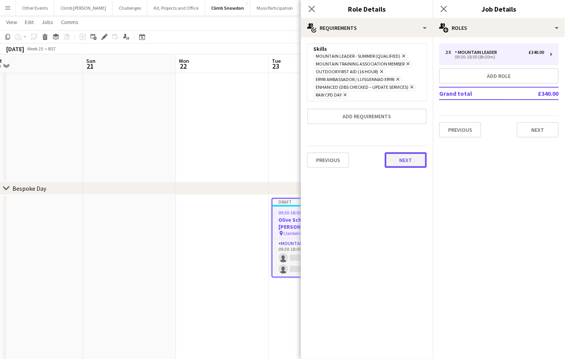
click at [407, 162] on button "Next" at bounding box center [406, 160] width 42 height 16
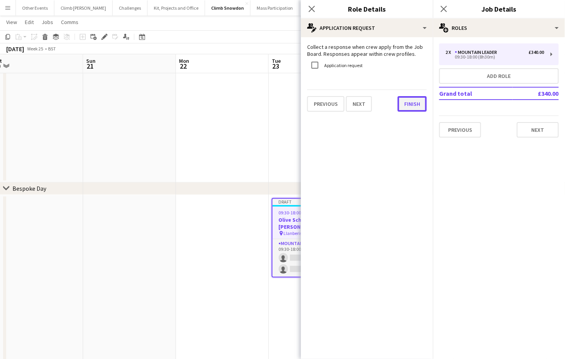
click at [421, 109] on button "Finish" at bounding box center [411, 104] width 29 height 16
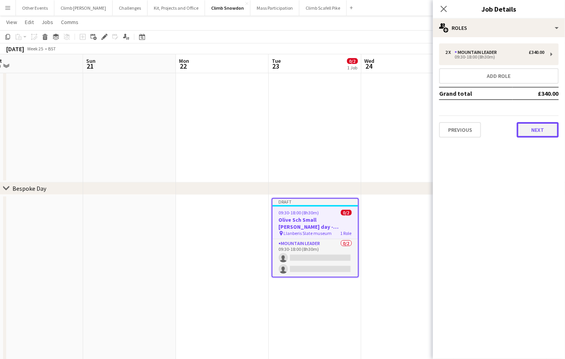
click at [520, 128] on button "Next" at bounding box center [537, 130] width 42 height 16
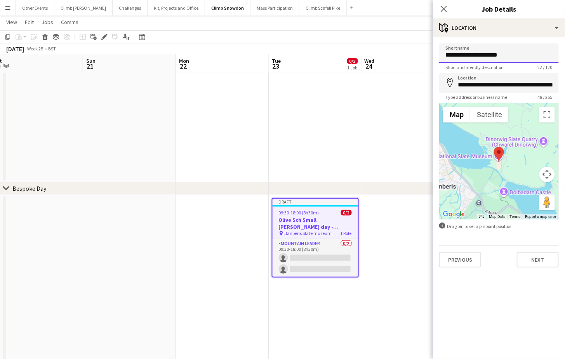
click at [493, 57] on input "**********" at bounding box center [499, 52] width 120 height 19
type input "**********"
click at [499, 84] on input "**********" at bounding box center [499, 82] width 120 height 19
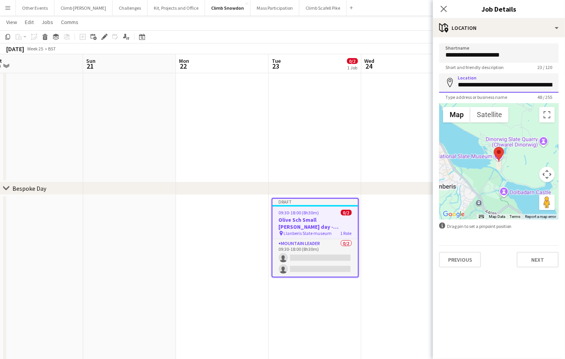
click at [499, 84] on input "**********" at bounding box center [499, 82] width 120 height 19
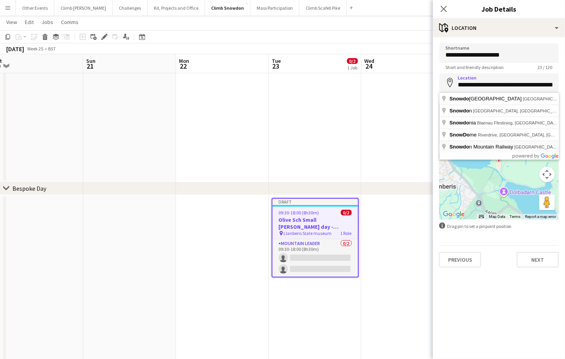
type input "**********"
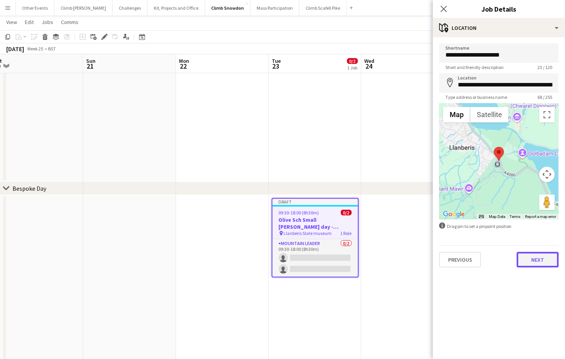
click at [520, 260] on button "Next" at bounding box center [537, 260] width 42 height 16
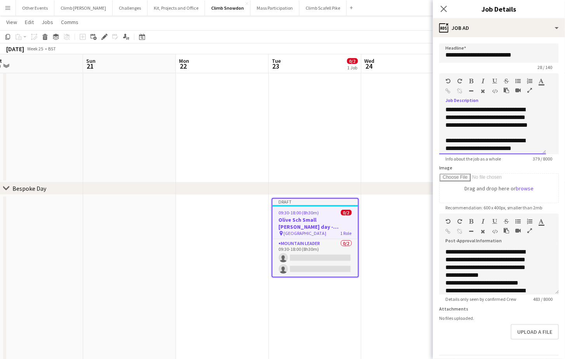
scroll to position [55, 0]
click at [513, 151] on div "**********" at bounding box center [489, 134] width 88 height 54
click at [512, 149] on div "**********" at bounding box center [489, 134] width 88 height 54
drag, startPoint x: 495, startPoint y: 149, endPoint x: 476, endPoint y: 142, distance: 20.7
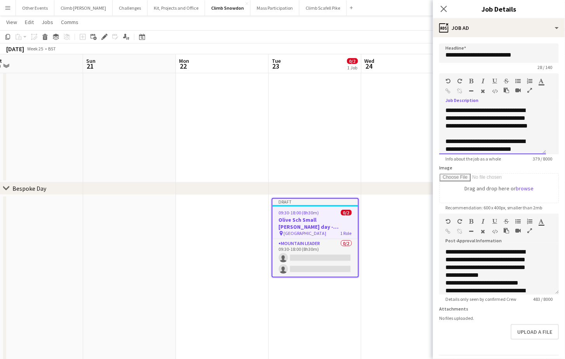
click at [476, 142] on div "**********" at bounding box center [489, 134] width 88 height 54
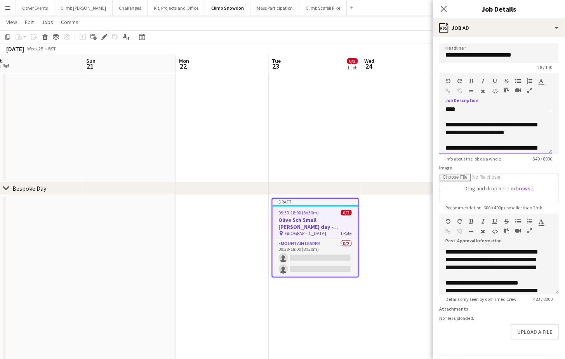
scroll to position [35, 0]
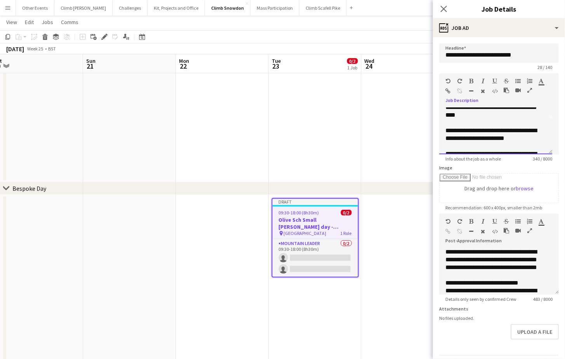
drag, startPoint x: 537, startPoint y: 139, endPoint x: 439, endPoint y: 133, distance: 98.3
click at [439, 133] on div "**********" at bounding box center [495, 131] width 113 height 47
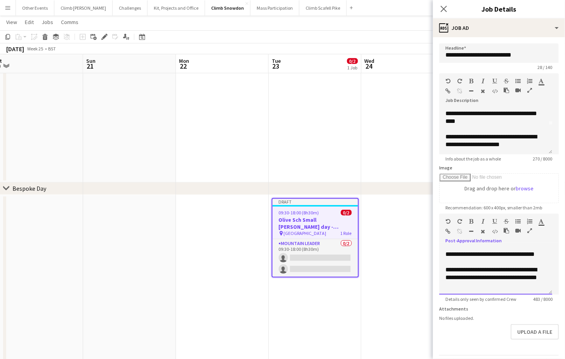
scroll to position [83, 0]
drag, startPoint x: 446, startPoint y: 251, endPoint x: 540, endPoint y: 259, distance: 95.0
click at [520, 259] on div "**********" at bounding box center [495, 271] width 113 height 47
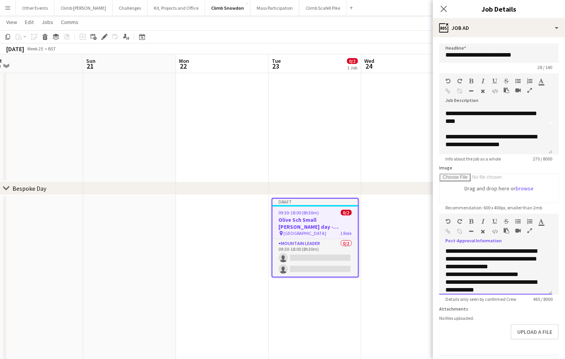
scroll to position [0, 0]
drag, startPoint x: 535, startPoint y: 254, endPoint x: 488, endPoint y: 254, distance: 47.0
click at [488, 254] on p "**********" at bounding box center [492, 259] width 94 height 23
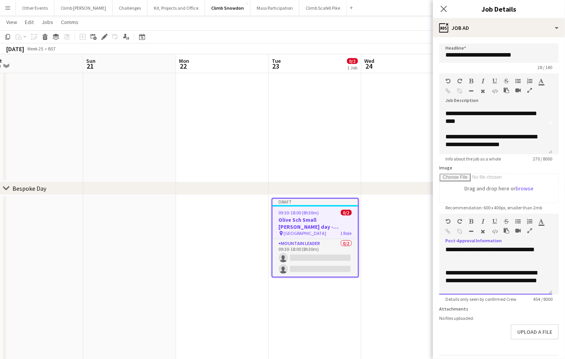
scroll to position [79, 0]
click at [520, 262] on p at bounding box center [492, 259] width 94 height 8
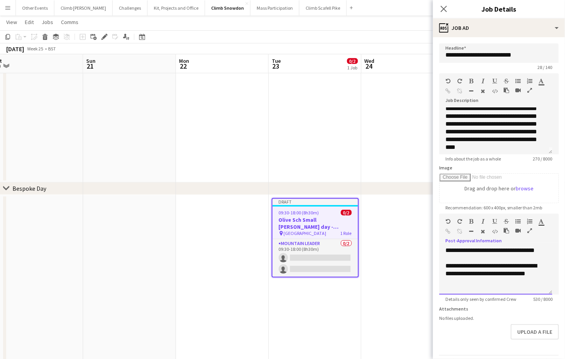
scroll to position [18, 0]
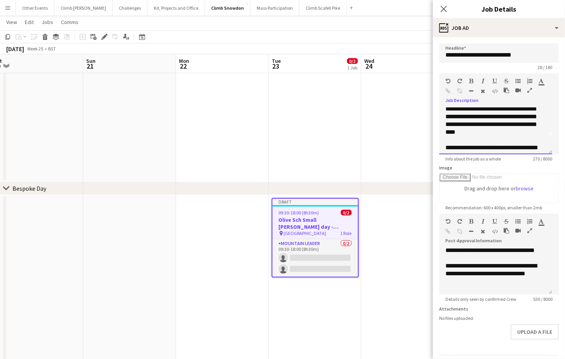
click at [518, 137] on div at bounding box center [492, 140] width 94 height 8
click at [517, 133] on div "**********" at bounding box center [495, 131] width 113 height 47
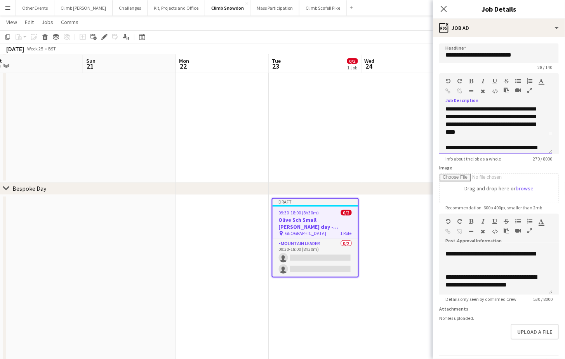
scroll to position [29, 0]
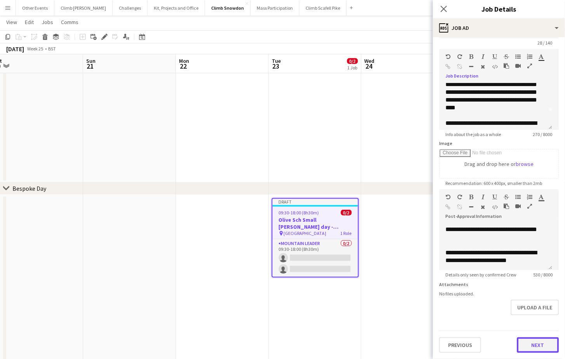
click at [520, 346] on button "Next" at bounding box center [537, 346] width 42 height 16
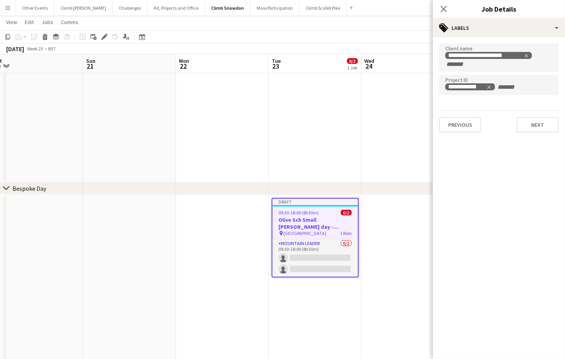
scroll to position [0, 0]
click at [490, 88] on icon "Remove tag" at bounding box center [488, 87] width 5 height 5
click at [482, 83] on form at bounding box center [498, 87] width 107 height 8
paste input "**********"
type input "**********"
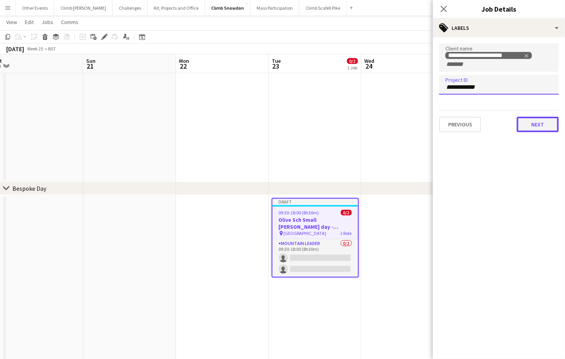
click at [520, 124] on button "Next" at bounding box center [537, 125] width 42 height 16
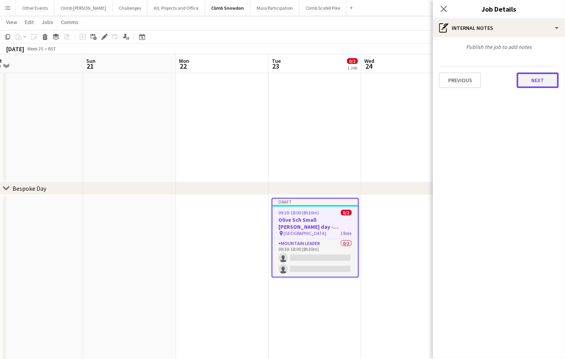
click at [520, 80] on button "Next" at bounding box center [537, 81] width 42 height 16
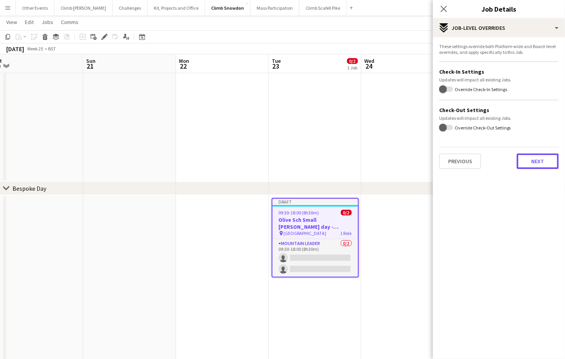
click at [520, 161] on button "Next" at bounding box center [537, 162] width 42 height 16
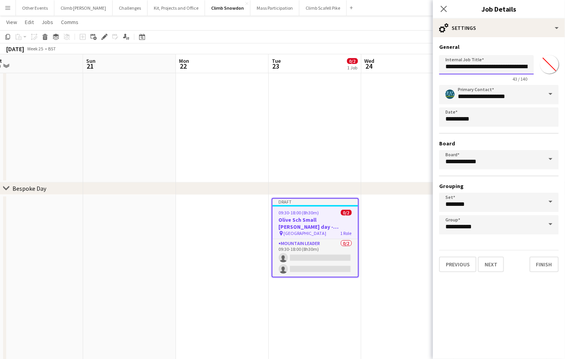
scroll to position [0, 35]
drag, startPoint x: 526, startPoint y: 66, endPoint x: 559, endPoint y: 68, distance: 33.0
click at [520, 68] on form "**********" at bounding box center [499, 157] width 132 height 229
paste input "text"
type input "**********"
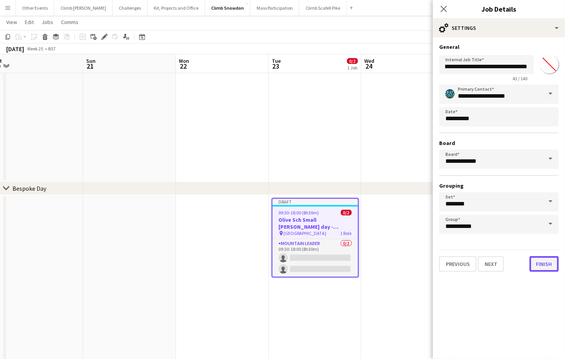
click at [520, 258] on button "Finish" at bounding box center [543, 264] width 29 height 16
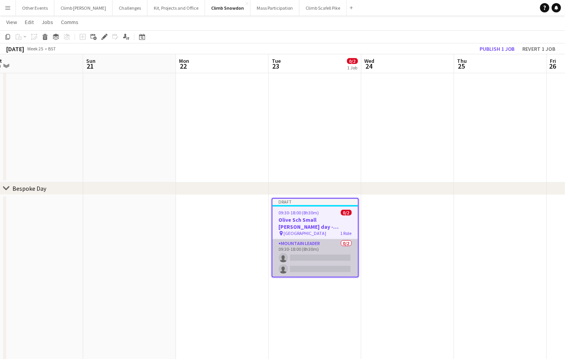
click at [314, 258] on app-card-role "Mountain Leader 0/2 09:30-18:00 (8h30m) single-neutral-actions single-neutral-a…" at bounding box center [314, 258] width 85 height 38
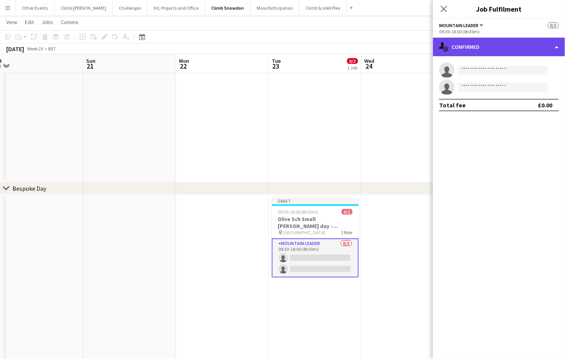
click at [520, 44] on div "single-neutral-actions-check-2 Confirmed" at bounding box center [499, 47] width 132 height 19
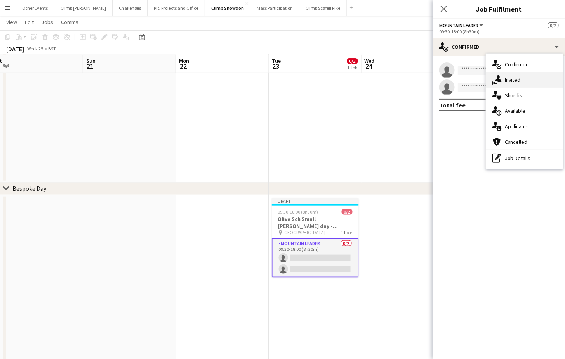
click at [520, 81] on div "single-neutral-actions-share-1 Invited" at bounding box center [524, 80] width 77 height 16
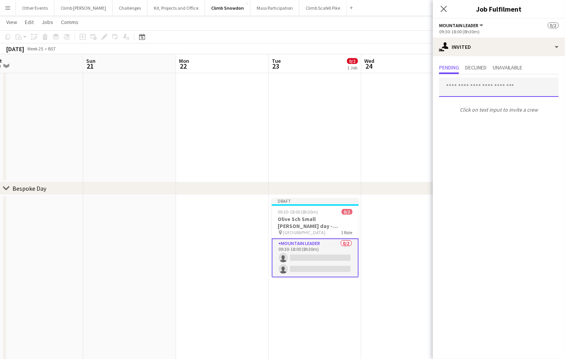
click at [478, 89] on input "text" at bounding box center [499, 87] width 120 height 19
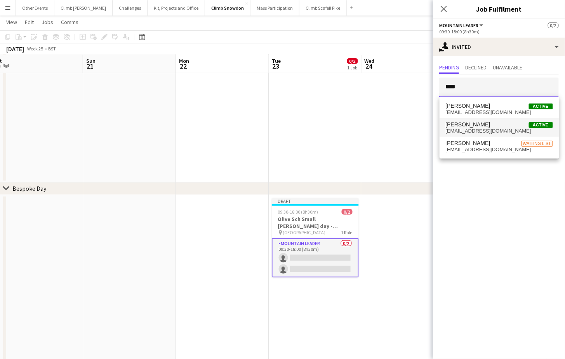
type input "****"
click at [478, 130] on span "[EMAIL_ADDRESS][DOMAIN_NAME]" at bounding box center [498, 131] width 107 height 6
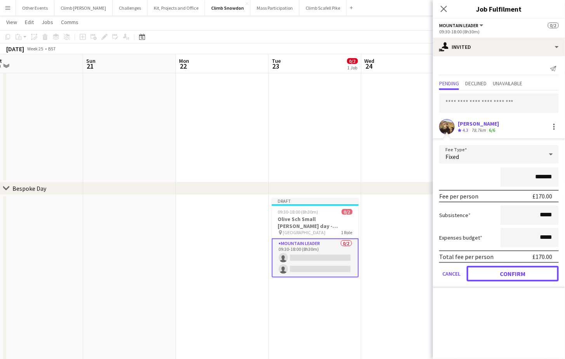
click at [507, 271] on button "Confirm" at bounding box center [512, 274] width 92 height 16
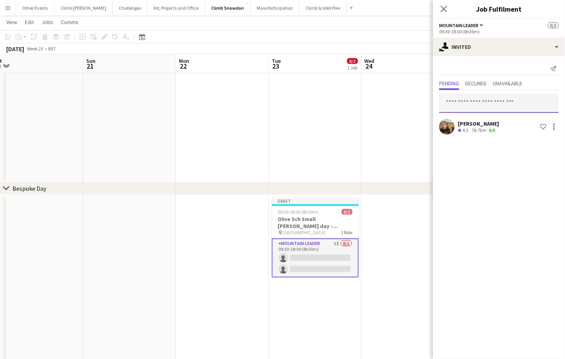
click at [492, 106] on input "text" at bounding box center [499, 103] width 120 height 19
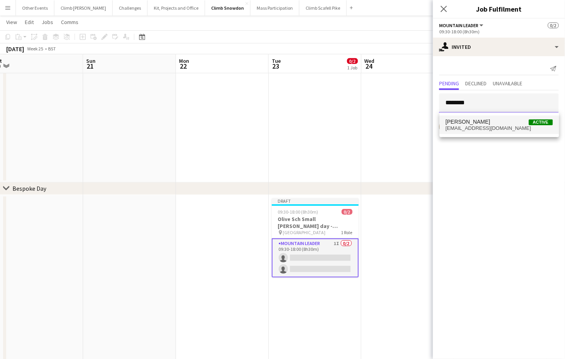
type input "********"
click at [493, 121] on span "[PERSON_NAME] Active" at bounding box center [498, 122] width 107 height 7
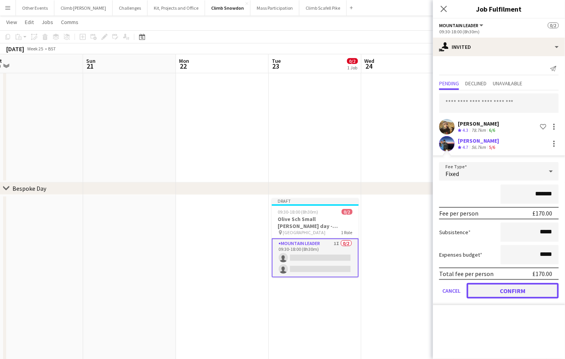
click at [511, 289] on button "Confirm" at bounding box center [512, 291] width 92 height 16
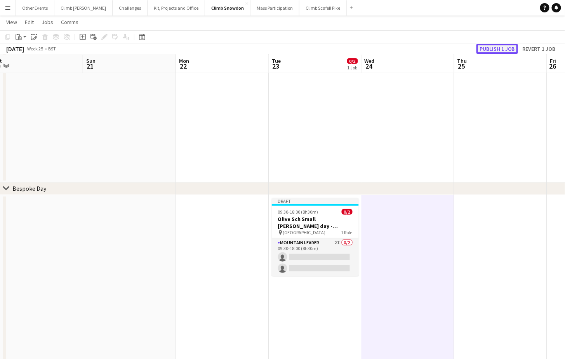
click at [509, 49] on button "Publish 1 job" at bounding box center [497, 49] width 42 height 10
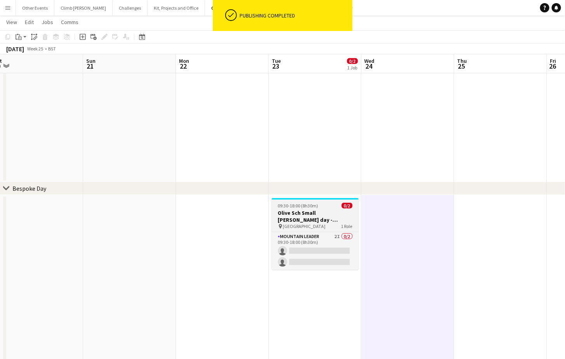
click at [316, 217] on h3 "Olive Sch Small [PERSON_NAME] day - T26Q1CS-9823" at bounding box center [315, 217] width 87 height 14
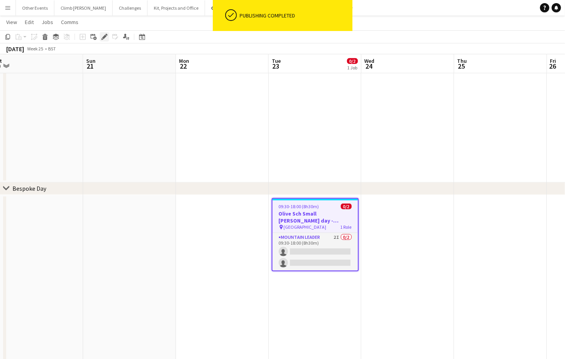
click at [107, 38] on div "Edit" at bounding box center [104, 36] width 9 height 9
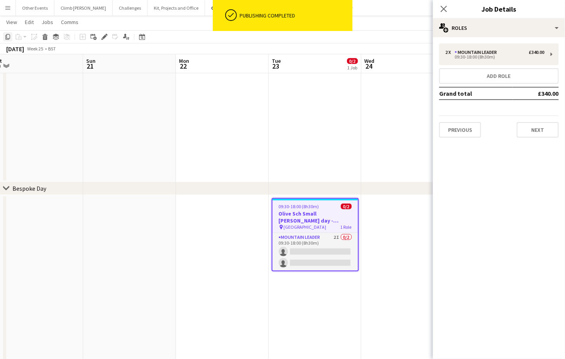
click at [6, 36] on icon "Copy" at bounding box center [8, 37] width 6 height 6
click at [374, 161] on app-date-cell at bounding box center [407, 49] width 93 height 265
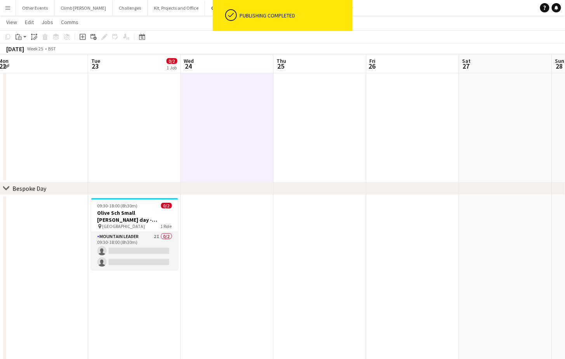
drag, startPoint x: 400, startPoint y: 240, endPoint x: 174, endPoint y: 249, distance: 226.0
click at [133, 250] on app-calendar-viewport "Thu 18 Fri 19 Sat 20 Sun 21 Mon 22 Tue 23 0/2 1 Job Wed 24 Thu 25 Fri 26 Sat 27…" at bounding box center [282, 363] width 565 height 1005
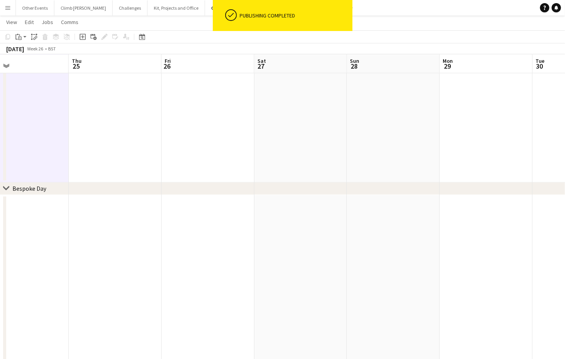
drag, startPoint x: 345, startPoint y: 237, endPoint x: 387, endPoint y: 230, distance: 42.8
click at [255, 243] on app-calendar-viewport "Mon 22 Tue 23 0/2 1 Job Wed 24 Thu 25 Fri 26 Sat 27 Sun 28 Mon 29 Tue 30 Wed 1 …" at bounding box center [282, 363] width 565 height 1005
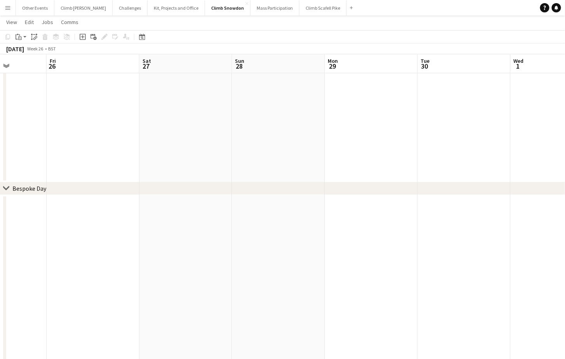
scroll to position [0, 343]
drag, startPoint x: 459, startPoint y: 221, endPoint x: 326, endPoint y: 232, distance: 133.5
click at [326, 232] on app-calendar-viewport "Mon 22 Tue 23 0/2 1 Job Wed 24 Thu 25 Fri 26 Sat 27 Sun 28 Mon 29 Tue 30 Wed 1 …" at bounding box center [282, 363] width 565 height 1005
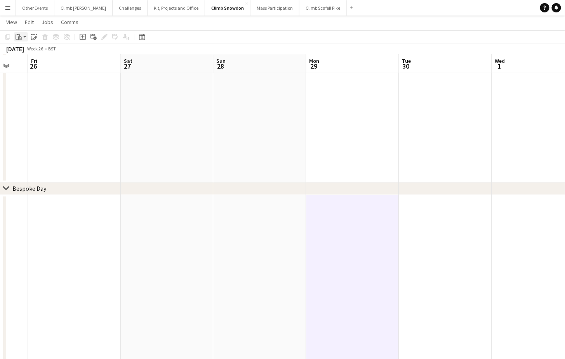
click at [25, 38] on app-action-btn "Paste" at bounding box center [21, 36] width 14 height 9
click at [27, 52] on link "Paste Command V" at bounding box center [51, 51] width 61 height 7
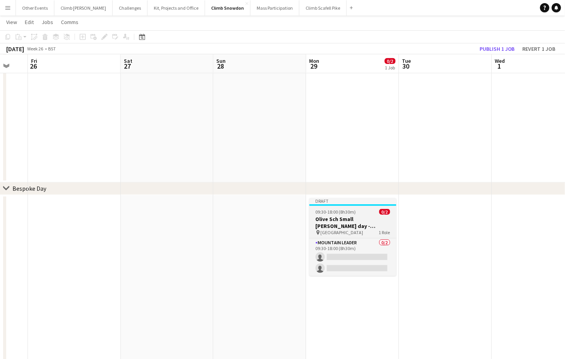
click at [344, 210] on span "09:30-18:00 (8h30m)" at bounding box center [335, 212] width 40 height 6
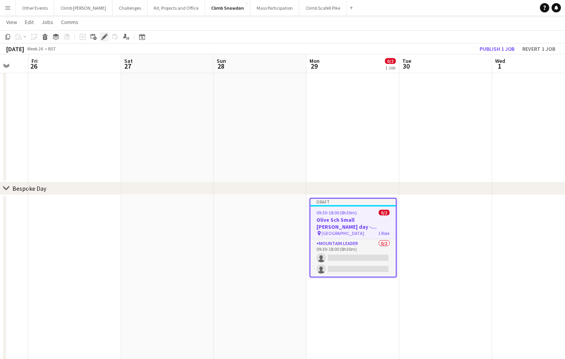
click at [108, 37] on div "Edit" at bounding box center [104, 36] width 9 height 9
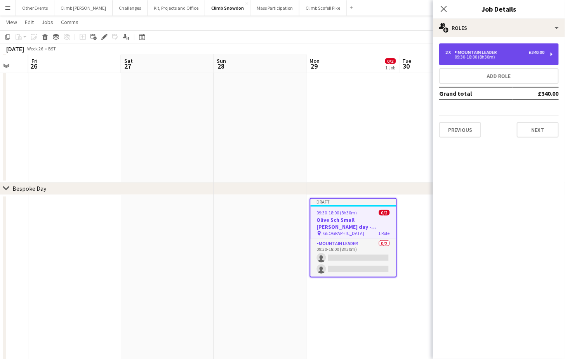
click at [499, 55] on div "09:30-18:00 (8h30m)" at bounding box center [494, 57] width 99 height 4
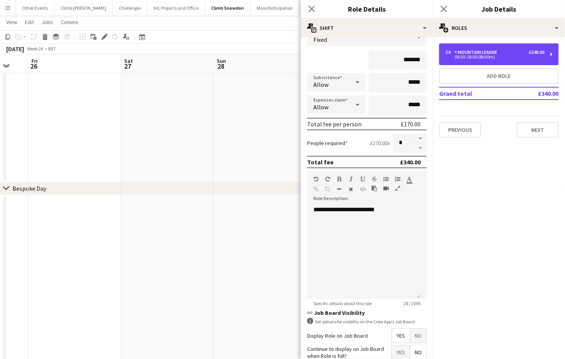
scroll to position [125, 0]
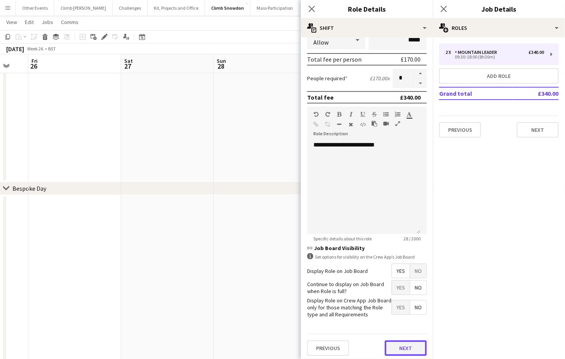
click at [407, 342] on button "Next" at bounding box center [406, 349] width 42 height 16
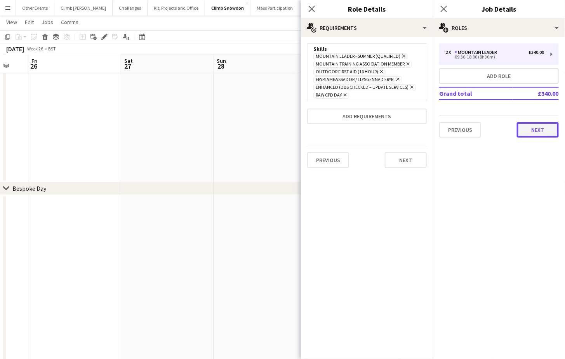
click at [520, 125] on button "Next" at bounding box center [537, 130] width 42 height 16
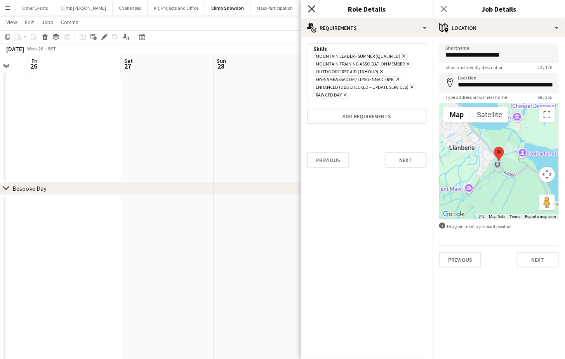
click at [311, 5] on icon "Close pop-in" at bounding box center [311, 8] width 7 height 7
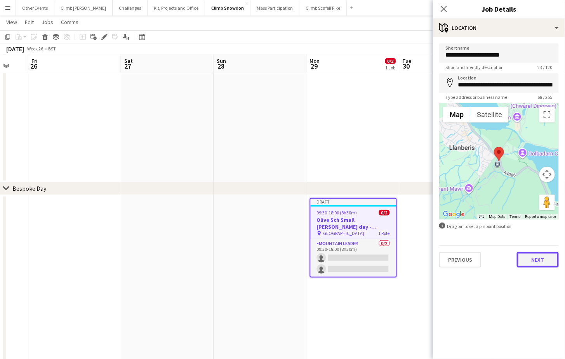
click at [520, 256] on button "Next" at bounding box center [537, 260] width 42 height 16
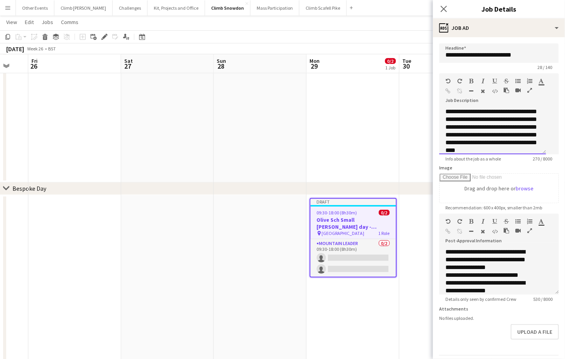
click at [495, 139] on div "**********" at bounding box center [492, 131] width 107 height 47
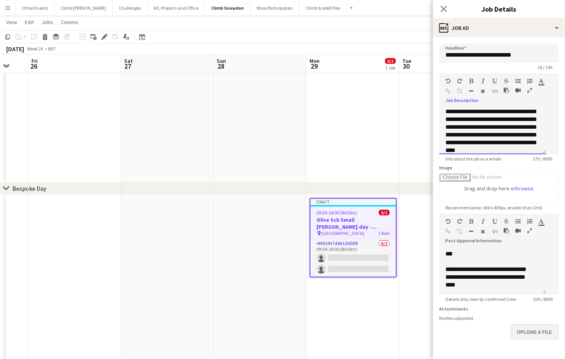
scroll to position [29, 0]
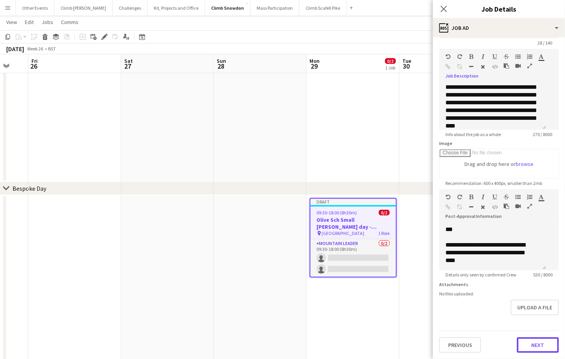
click at [520, 346] on button "Next" at bounding box center [537, 346] width 42 height 16
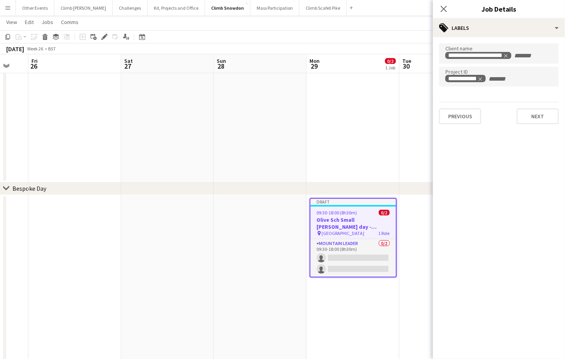
scroll to position [0, 0]
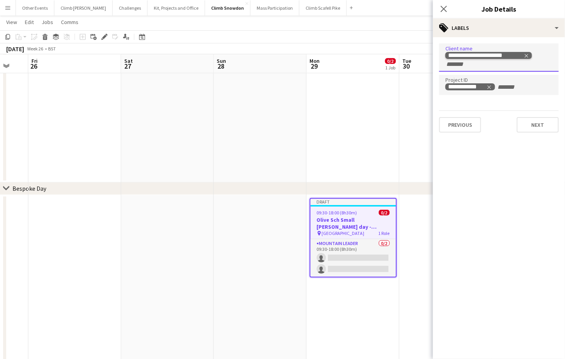
click at [520, 54] on icon "Remove tag" at bounding box center [526, 55] width 3 height 3
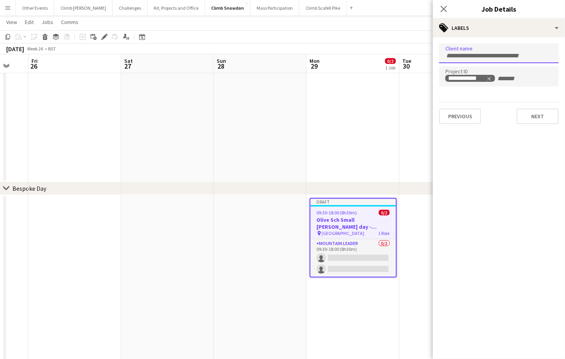
click at [520, 55] on input "Type to search client labels..." at bounding box center [498, 55] width 107 height 7
type input "*******"
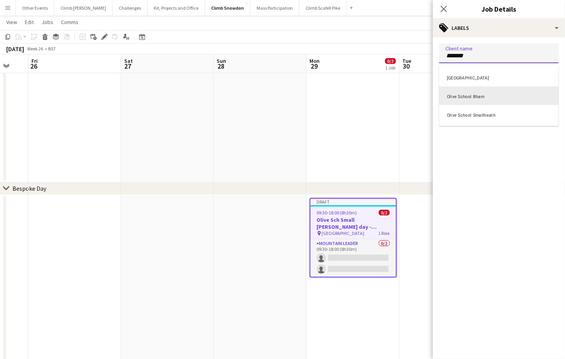
click at [488, 99] on div "Olive School Bham" at bounding box center [499, 96] width 120 height 19
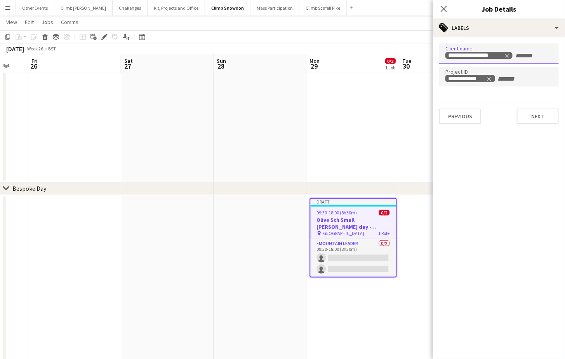
drag, startPoint x: 488, startPoint y: 78, endPoint x: 473, endPoint y: 66, distance: 19.6
click at [489, 78] on icon "Remove tag" at bounding box center [488, 78] width 5 height 5
click at [497, 76] on input "Type to search project ID labels..." at bounding box center [498, 79] width 107 height 7
paste input "**********"
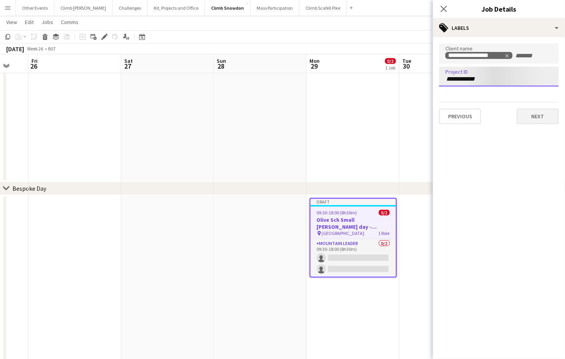
type input "**********"
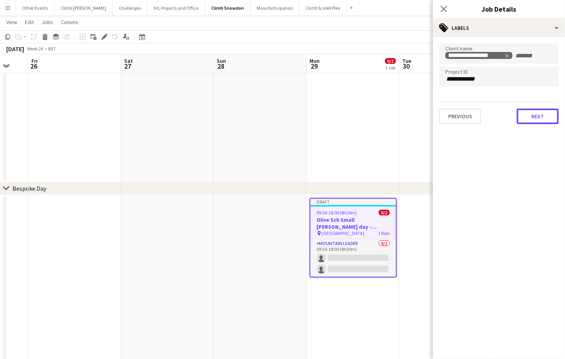
click at [520, 114] on button "Next" at bounding box center [537, 117] width 42 height 16
type input "*******"
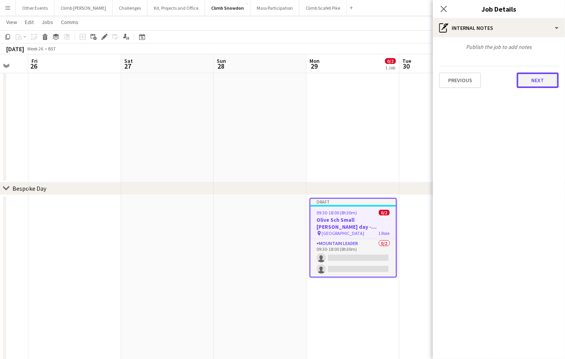
click at [520, 82] on button "Next" at bounding box center [537, 81] width 42 height 16
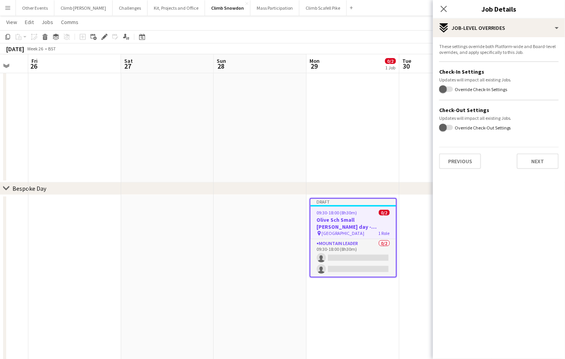
click at [520, 168] on div "These settings override both Platform-wide and Board-level overrides, and apply…" at bounding box center [499, 106] width 132 height 138
click at [520, 161] on button "Next" at bounding box center [537, 162] width 42 height 16
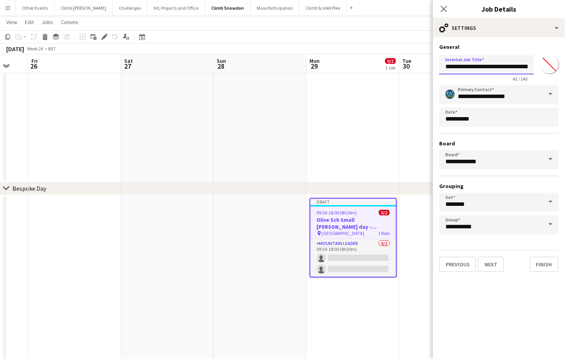
click at [520, 67] on input "**********" at bounding box center [486, 64] width 95 height 19
drag, startPoint x: 525, startPoint y: 67, endPoint x: 565, endPoint y: 66, distance: 39.6
click at [520, 66] on html "Menu Boards Boards Boards All jobs Status Workforce Workforce My Workforce Recr…" at bounding box center [282, 347] width 565 height 1035
paste input "text"
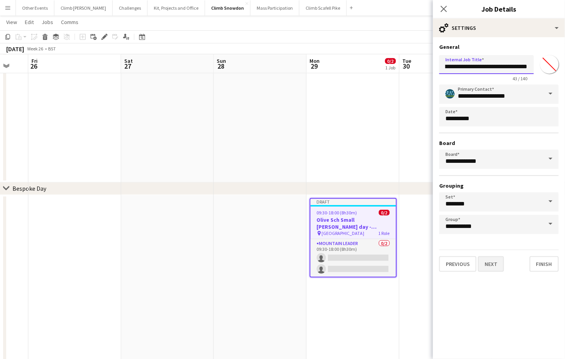
type input "**********"
click at [496, 264] on button "Next" at bounding box center [491, 264] width 26 height 16
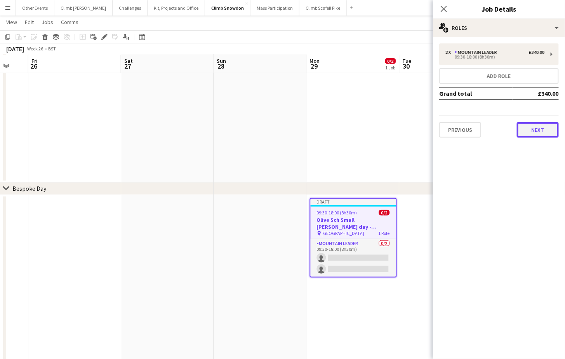
click at [520, 130] on button "Next" at bounding box center [537, 130] width 42 height 16
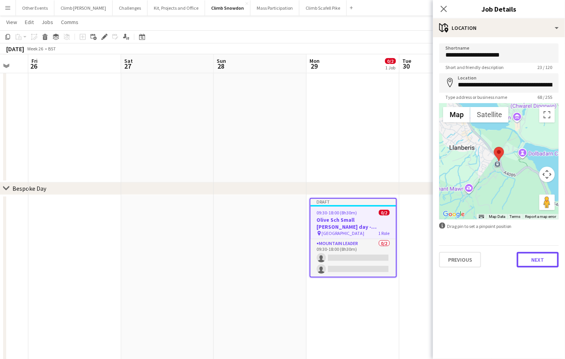
click at [520, 261] on button "Next" at bounding box center [537, 260] width 42 height 16
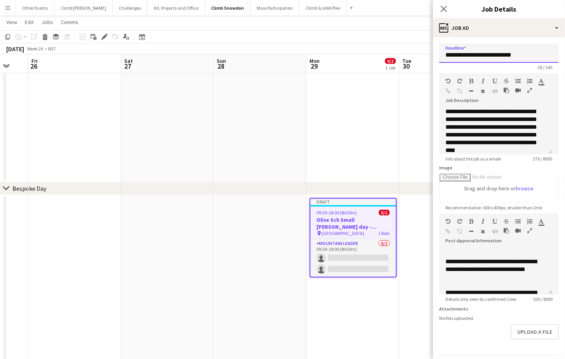
drag, startPoint x: 526, startPoint y: 54, endPoint x: 488, endPoint y: 55, distance: 38.0
click at [488, 55] on input "**********" at bounding box center [499, 52] width 120 height 19
paste input "text"
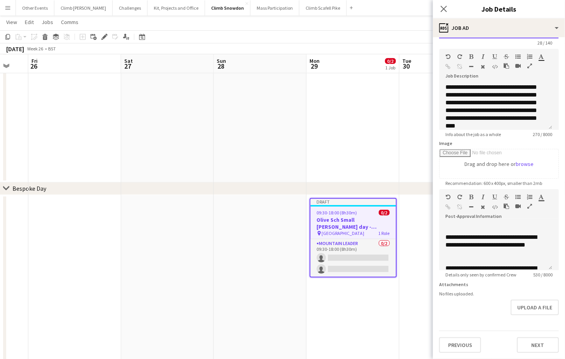
scroll to position [29, 0]
type input "**********"
click at [520, 348] on button "Next" at bounding box center [537, 346] width 42 height 16
type input "*******"
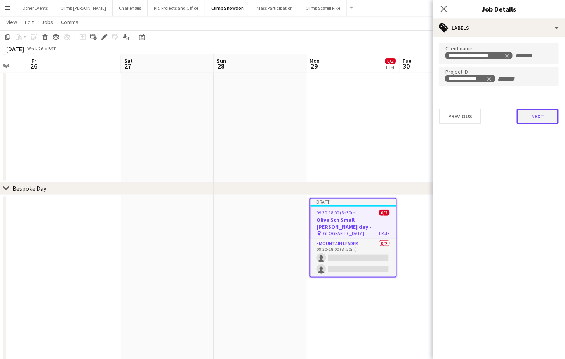
click at [520, 124] on div "**********" at bounding box center [499, 83] width 132 height 93
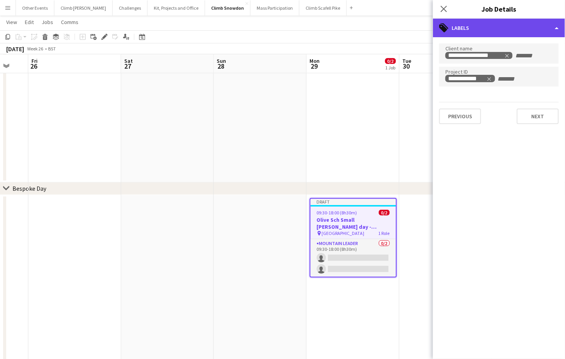
click at [520, 26] on div "tags-double Labels" at bounding box center [499, 28] width 132 height 19
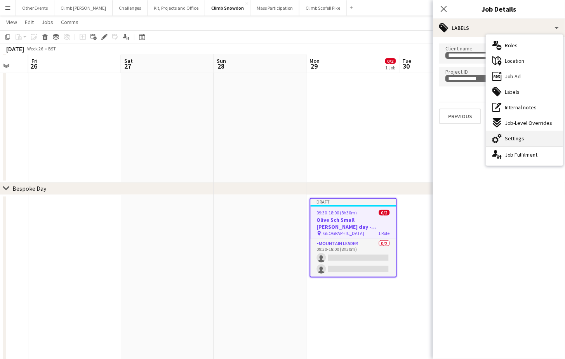
click at [520, 132] on div "cog-double-3 Settings" at bounding box center [524, 139] width 77 height 16
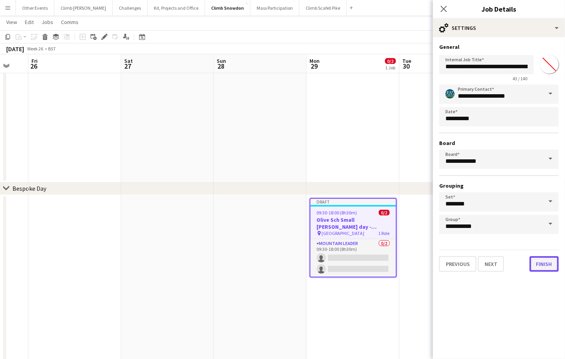
click at [520, 256] on button "Finish" at bounding box center [543, 264] width 29 height 16
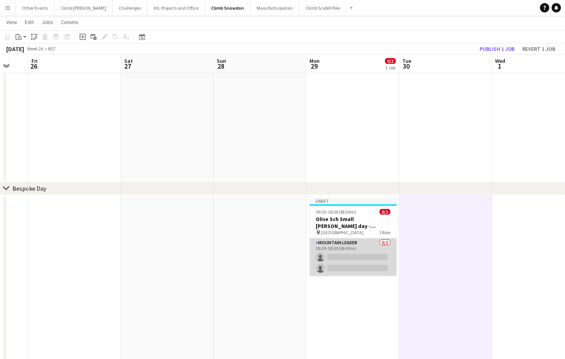
click at [373, 253] on app-card-role "Mountain Leader 0/2 09:30-18:00 (8h30m) single-neutral-actions single-neutral-a…" at bounding box center [353, 258] width 87 height 38
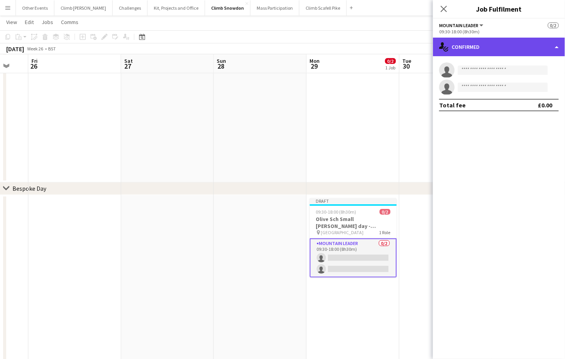
click at [520, 48] on div "single-neutral-actions-check-2 Confirmed" at bounding box center [499, 47] width 132 height 19
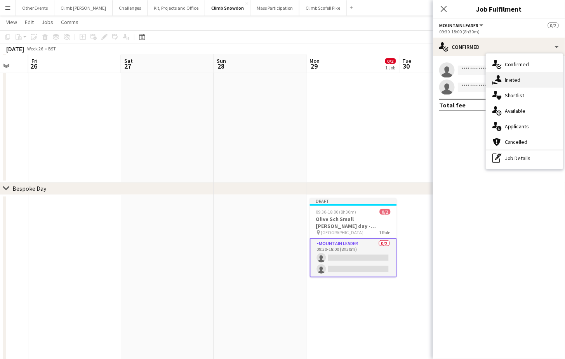
click at [517, 82] on span "Invited" at bounding box center [512, 79] width 16 height 7
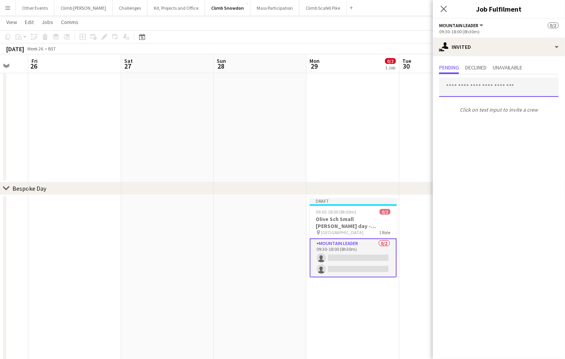
click at [484, 87] on input "text" at bounding box center [499, 87] width 120 height 19
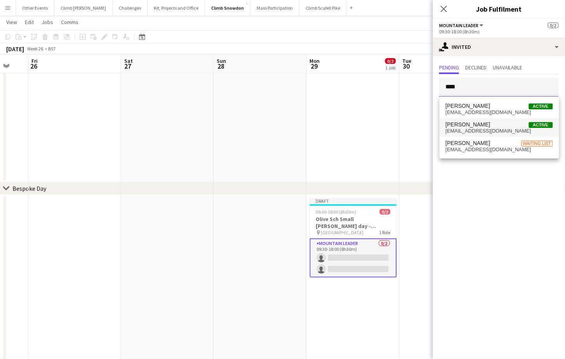
type input "****"
drag, startPoint x: 479, startPoint y: 124, endPoint x: 477, endPoint y: 116, distance: 8.7
click at [479, 125] on span "[PERSON_NAME] Active" at bounding box center [498, 124] width 107 height 7
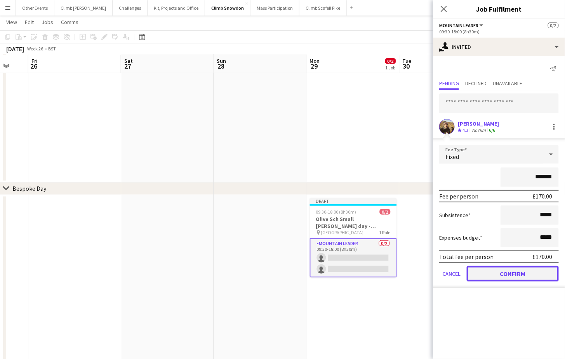
click at [500, 266] on button "Confirm" at bounding box center [512, 274] width 92 height 16
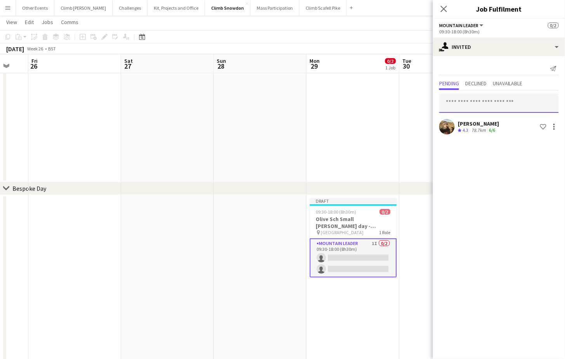
click at [483, 94] on input "text" at bounding box center [499, 103] width 120 height 19
type input "******"
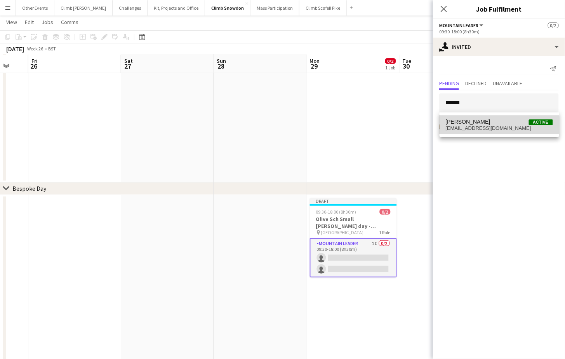
click at [490, 118] on mat-option "[PERSON_NAME] Active [EMAIL_ADDRESS][DOMAIN_NAME]" at bounding box center [499, 125] width 120 height 19
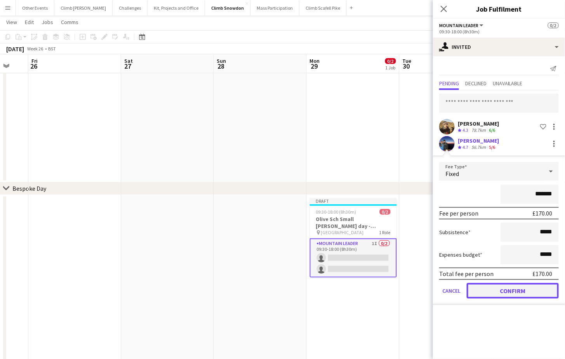
click at [508, 287] on button "Confirm" at bounding box center [512, 291] width 92 height 16
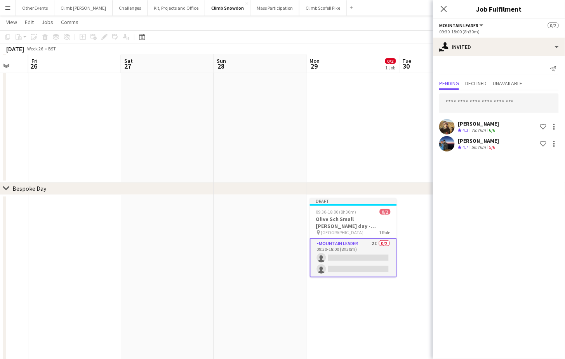
click at [393, 164] on app-date-cell at bounding box center [353, 49] width 93 height 265
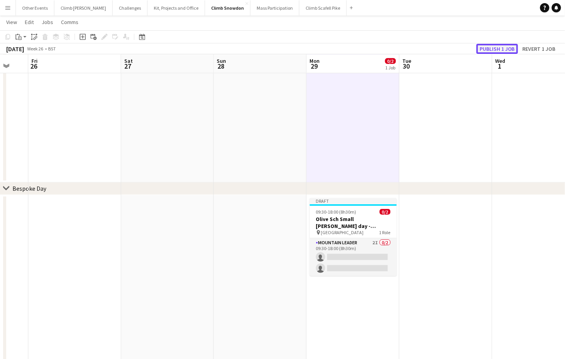
click at [504, 51] on button "Publish 1 job" at bounding box center [497, 49] width 42 height 10
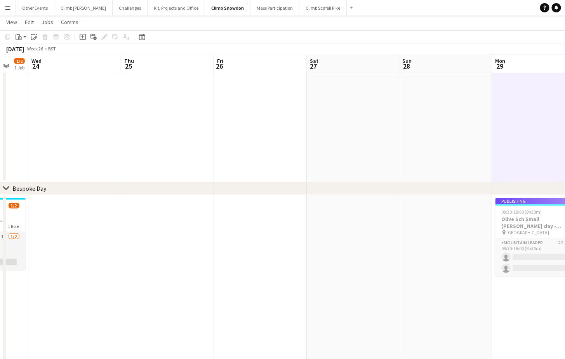
drag, startPoint x: 272, startPoint y: 128, endPoint x: 433, endPoint y: 104, distance: 162.9
click at [493, 107] on app-calendar-viewport "Mon 22 Tue 23 1/2 1 Job Wed 24 Thu 25 Fri 26 Sat 27 Sun 28 Mon 29 0/2 1 Job Tue…" at bounding box center [282, 363] width 565 height 1005
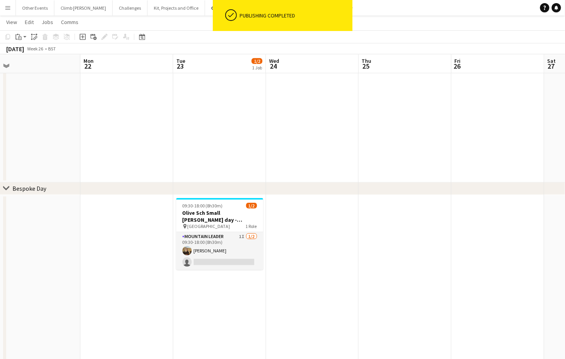
scroll to position [0, 246]
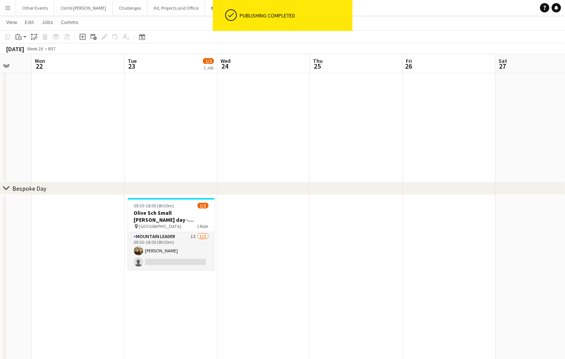
drag, startPoint x: 133, startPoint y: 170, endPoint x: 279, endPoint y: 189, distance: 147.6
click at [321, 163] on app-calendar-viewport "Fri 19 Sat 20 Sun 21 Mon 22 Tue 23 1/2 1 Job Wed 24 Thu 25 Fri 26 Sat 27 Sun 28…" at bounding box center [282, 363] width 565 height 1005
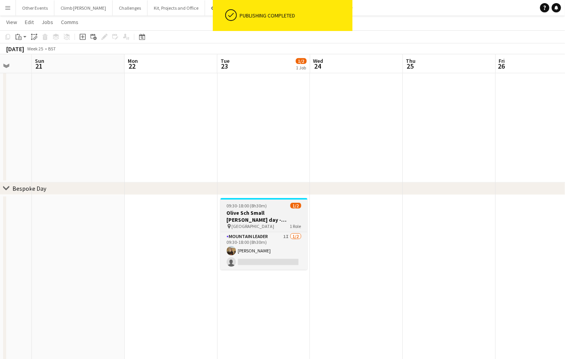
click at [253, 214] on h3 "Olive Sch Small [PERSON_NAME] day - T26Q1CS-9823" at bounding box center [263, 217] width 87 height 14
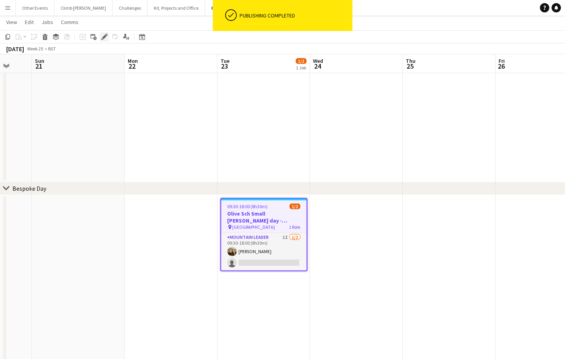
click at [106, 35] on icon at bounding box center [107, 35] width 2 height 2
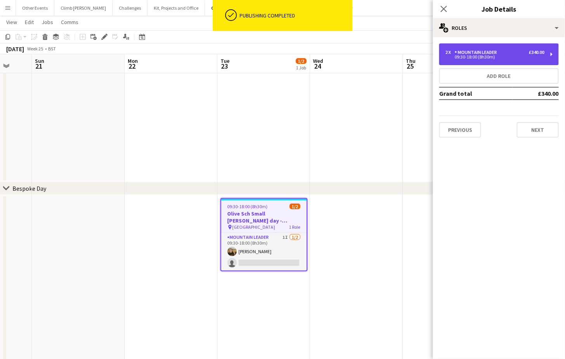
click at [497, 52] on div "Mountain Leader" at bounding box center [476, 52] width 45 height 5
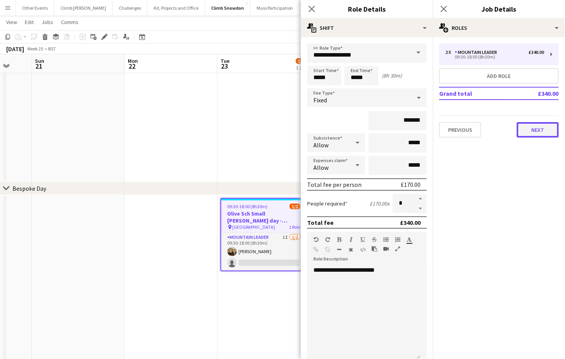
click at [520, 130] on button "Next" at bounding box center [537, 130] width 42 height 16
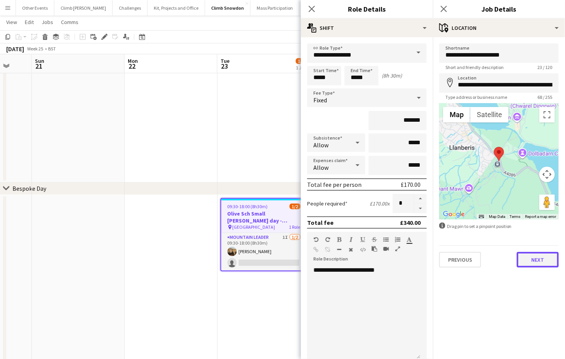
click at [520, 254] on button "Next" at bounding box center [537, 260] width 42 height 16
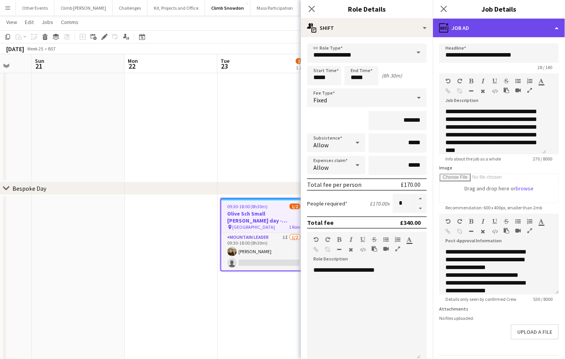
click at [520, 28] on div "ads-window Job Ad" at bounding box center [499, 28] width 132 height 19
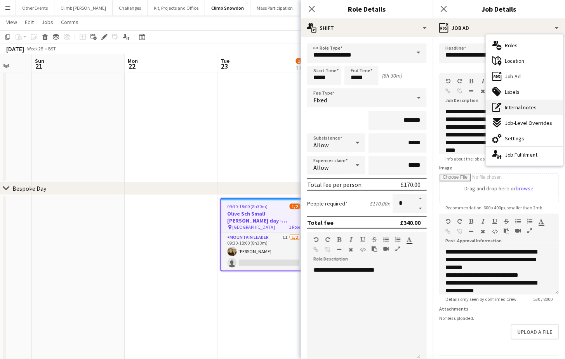
click at [520, 110] on span "Internal notes" at bounding box center [520, 107] width 32 height 7
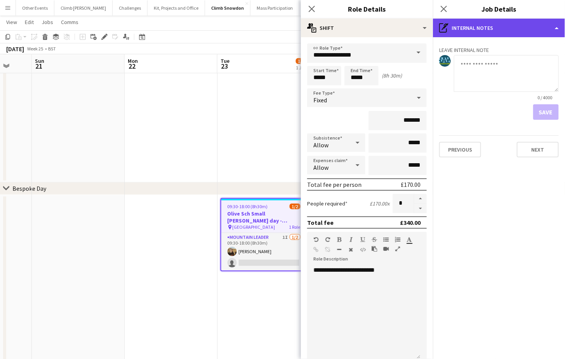
click at [508, 33] on div "pen-write Internal notes" at bounding box center [499, 28] width 132 height 19
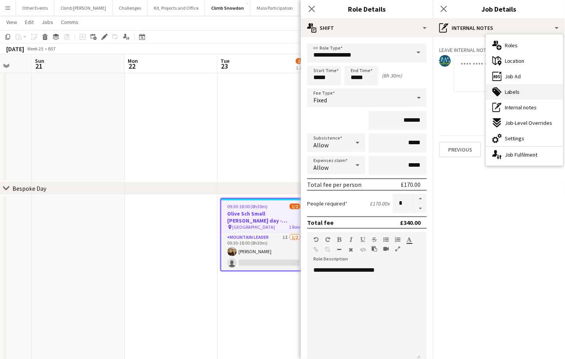
click at [511, 89] on span "Labels" at bounding box center [511, 91] width 15 height 7
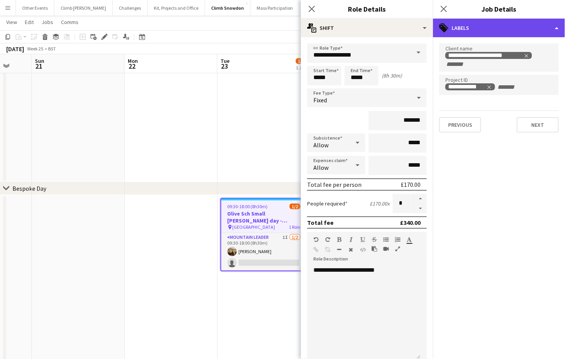
click at [507, 23] on div "tags-double Labels" at bounding box center [499, 28] width 132 height 19
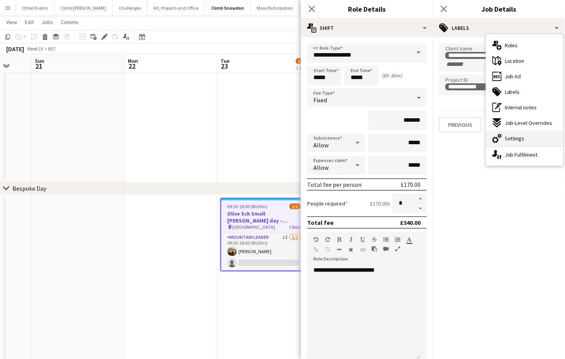
click at [519, 132] on div "cog-double-3 Settings" at bounding box center [524, 139] width 77 height 16
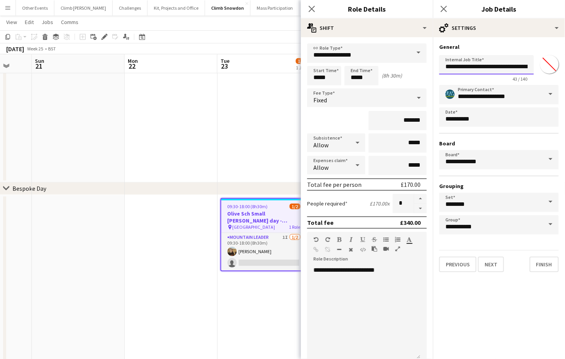
scroll to position [0, 35]
drag, startPoint x: 527, startPoint y: 66, endPoint x: 538, endPoint y: 66, distance: 11.6
click at [520, 66] on div "**********" at bounding box center [499, 66] width 120 height 29
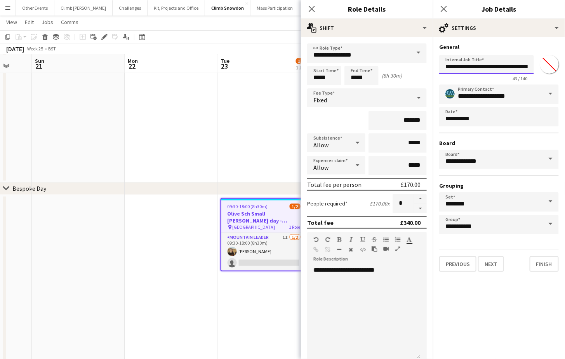
click at [513, 66] on input "**********" at bounding box center [486, 64] width 95 height 19
drag, startPoint x: 526, startPoint y: 67, endPoint x: 552, endPoint y: 66, distance: 26.0
click at [520, 66] on div "**********" at bounding box center [499, 66] width 120 height 29
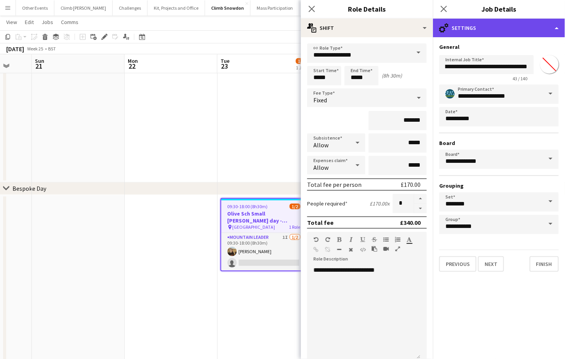
click at [520, 23] on div "cog-double-3 Settings" at bounding box center [499, 28] width 132 height 19
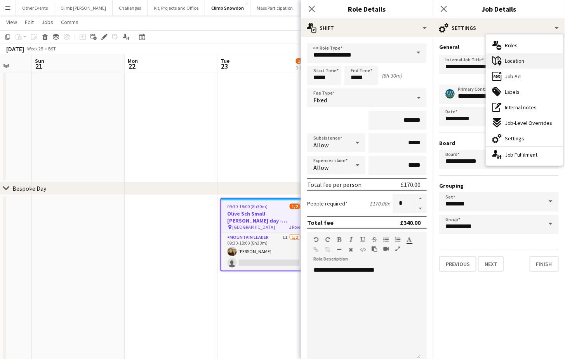
click at [520, 62] on div "maps-pin-1 Location" at bounding box center [524, 61] width 77 height 16
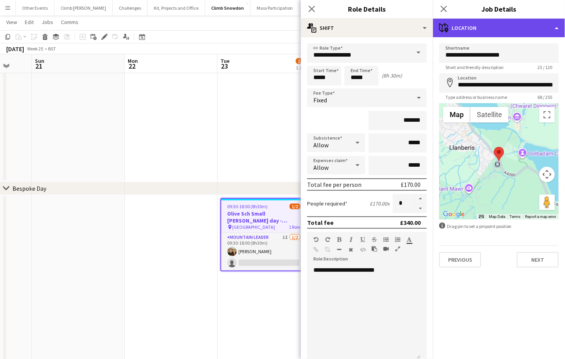
click at [520, 35] on div "maps-pin-1 Location" at bounding box center [499, 28] width 132 height 19
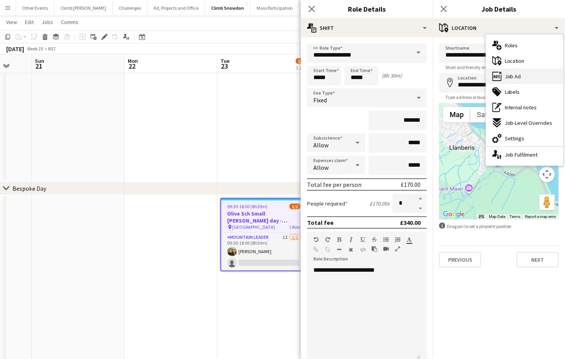
click at [520, 80] on div "ads-window Job Ad" at bounding box center [524, 77] width 77 height 16
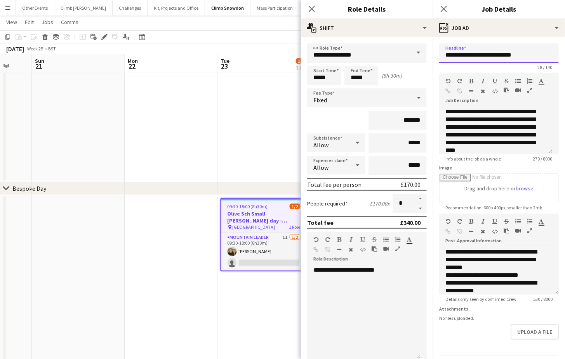
drag, startPoint x: 487, startPoint y: 55, endPoint x: 541, endPoint y: 53, distance: 54.4
click at [520, 53] on input "**********" at bounding box center [499, 52] width 120 height 19
paste input "text"
type input "**********"
click at [258, 135] on app-date-cell at bounding box center [263, 49] width 93 height 265
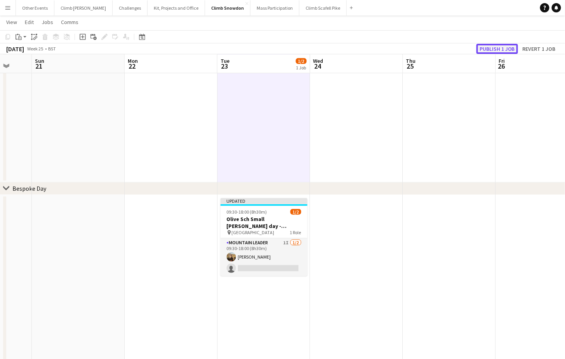
click at [505, 49] on button "Publish 1 job" at bounding box center [497, 49] width 42 height 10
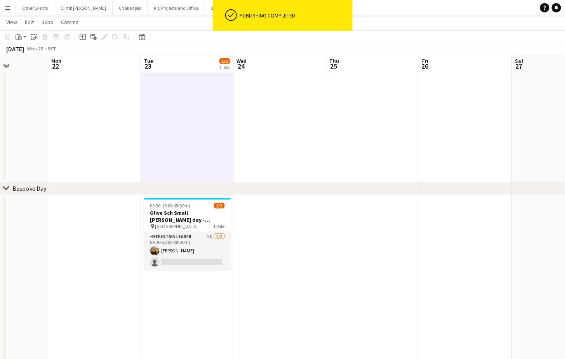
drag, startPoint x: 487, startPoint y: 239, endPoint x: 86, endPoint y: 264, distance: 402.0
click at [83, 264] on app-calendar-viewport "Thu 18 Fri 19 Sat 20 Sun 21 Mon 22 Tue 23 1/2 1 Job Wed 24 Thu 25 Fri 26 Sat 27…" at bounding box center [282, 363] width 565 height 1005
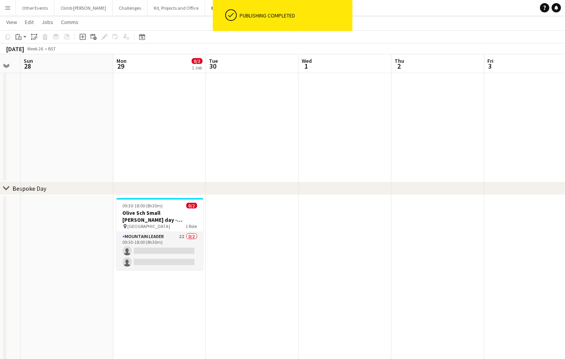
drag, startPoint x: 423, startPoint y: 228, endPoint x: 80, endPoint y: 273, distance: 346.3
click at [80, 272] on app-calendar-viewport "Wed 24 Thu 25 Fri 26 Sat 27 Sun 28 Mon 29 0/2 1 Job Tue 30 Wed 1 Thu 2 Fri 3 Sa…" at bounding box center [282, 363] width 565 height 1005
